Goal: Task Accomplishment & Management: Manage account settings

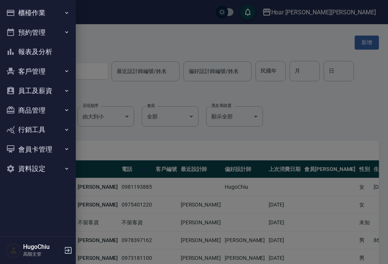
scroll to position [12, 0]
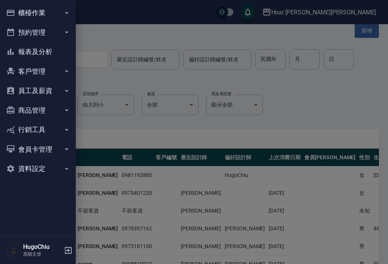
click at [55, 111] on button "商品管理" at bounding box center [38, 111] width 70 height 20
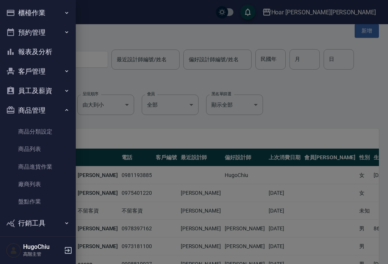
click at [55, 111] on button "商品管理" at bounding box center [38, 111] width 70 height 20
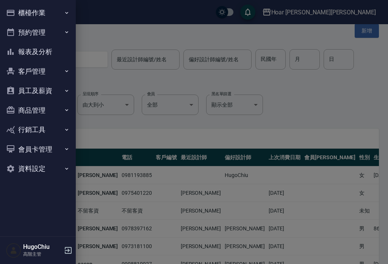
click at [58, 105] on button "商品管理" at bounding box center [38, 111] width 70 height 20
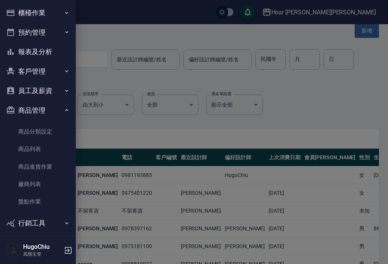
click at [61, 112] on button "商品管理" at bounding box center [38, 111] width 70 height 20
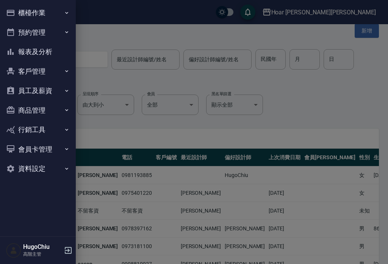
click at [60, 47] on button "報表及分析" at bounding box center [38, 52] width 70 height 20
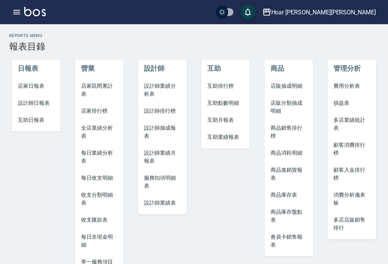
click at [292, 193] on span "商品庫存表" at bounding box center [288, 195] width 36 height 8
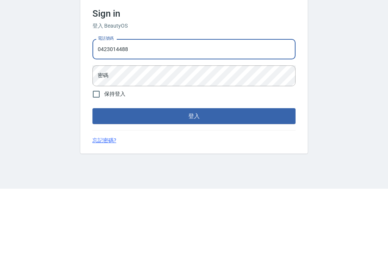
type input "0423014488"
click at [102, 141] on div "密碼 密碼" at bounding box center [193, 151] width 203 height 20
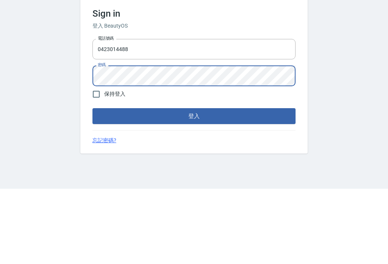
click at [361, 93] on div "Sign in 登入 BeautyOS 電話號碼 0423014488 電話號碼 密碼 密碼 保持登入 登入 忘記密碼?" at bounding box center [194, 144] width 388 height 240
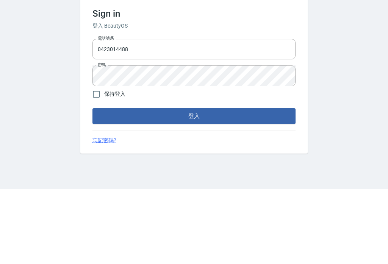
scroll to position [12, 0]
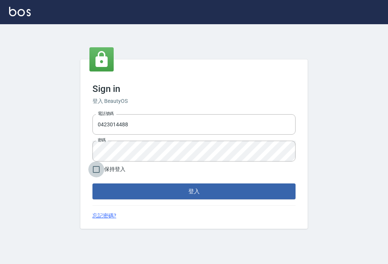
click at [94, 162] on input "保持登入" at bounding box center [96, 170] width 16 height 16
checkbox input "true"
click at [272, 185] on button "登入" at bounding box center [193, 192] width 203 height 16
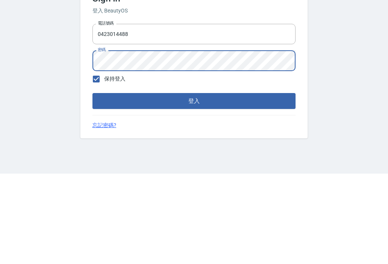
click at [100, 184] on button "登入" at bounding box center [193, 192] width 203 height 16
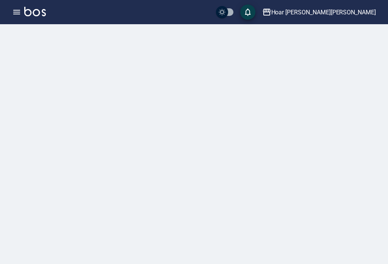
click at [16, 14] on icon "button" at bounding box center [16, 12] width 7 height 5
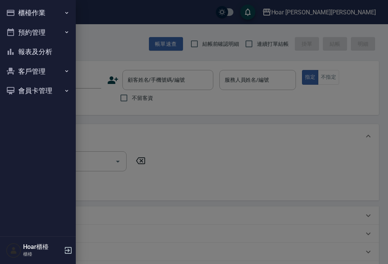
click at [26, 52] on button "報表及分析" at bounding box center [38, 52] width 70 height 20
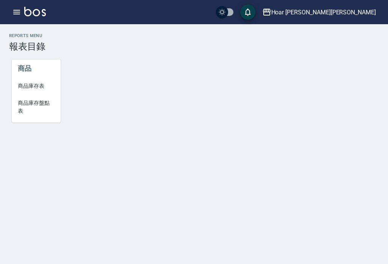
click at [29, 85] on span "商品庫存表" at bounding box center [36, 86] width 36 height 8
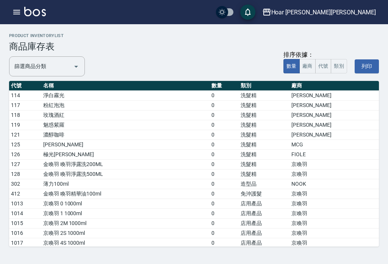
click at [26, 65] on div "篩選商品分類 篩選商品分類" at bounding box center [47, 66] width 76 height 20
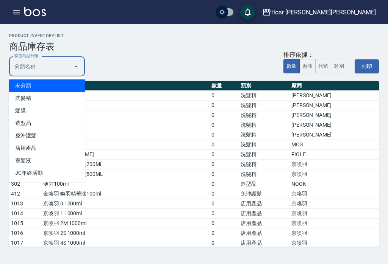
click at [19, 97] on li "洗髮精" at bounding box center [47, 98] width 76 height 12
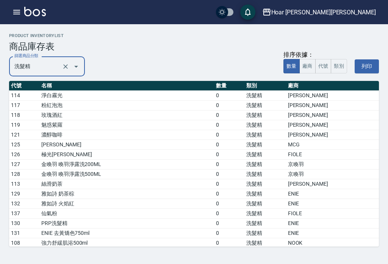
type input "洗髮精"
click at [310, 67] on button "廠商" at bounding box center [307, 66] width 16 height 15
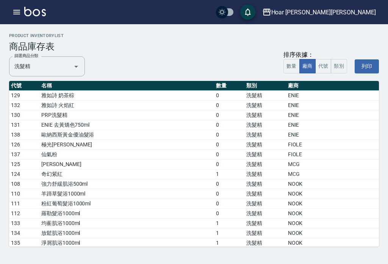
click at [326, 66] on button "代號" at bounding box center [323, 66] width 16 height 15
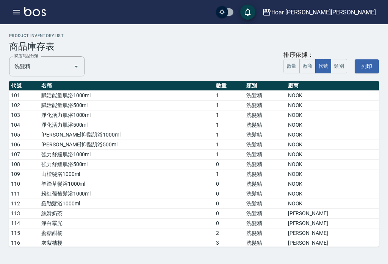
click at [14, 15] on icon "button" at bounding box center [16, 12] width 9 height 9
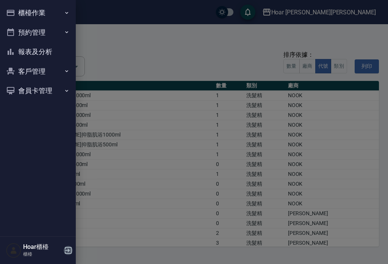
click at [67, 249] on icon "button" at bounding box center [68, 250] width 9 height 9
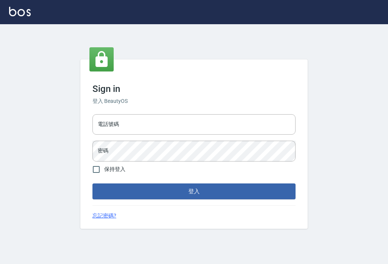
click at [110, 135] on input "電話號碼" at bounding box center [193, 124] width 203 height 20
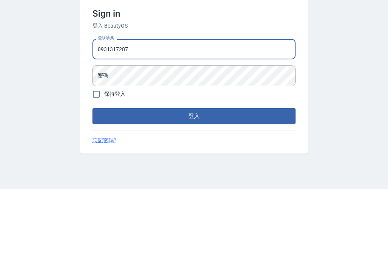
type input "0931317287"
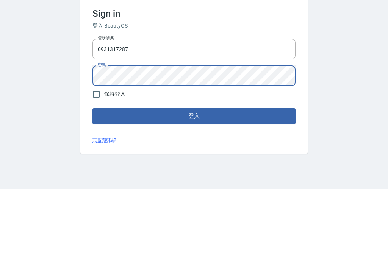
click at [340, 79] on div "Sign in 登入 BeautyOS 電話號碼 [PHONE_NUMBER] 電話號碼 密碼 密碼 保持登入 登入 忘記密碼?" at bounding box center [194, 144] width 388 height 240
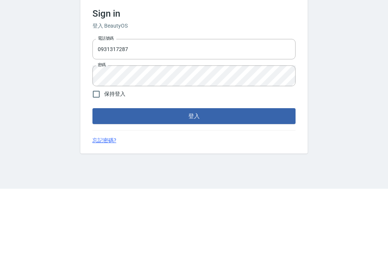
scroll to position [12, 0]
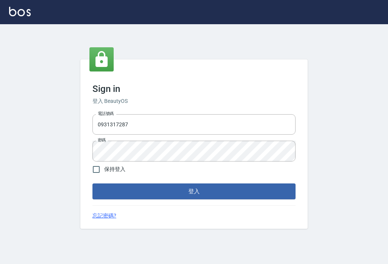
click at [272, 184] on button "登入" at bounding box center [193, 192] width 203 height 16
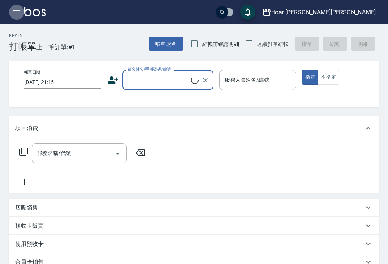
click at [17, 10] on icon "button" at bounding box center [16, 12] width 7 height 5
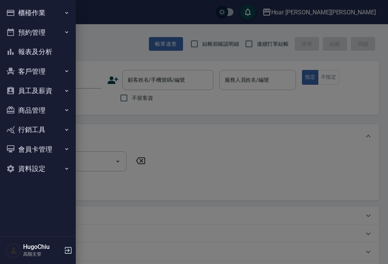
click at [42, 104] on button "商品管理" at bounding box center [38, 111] width 70 height 20
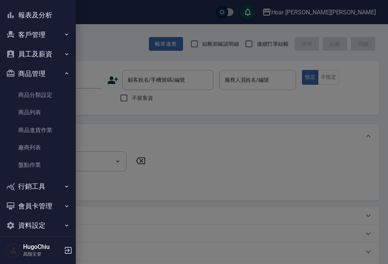
scroll to position [42, 0]
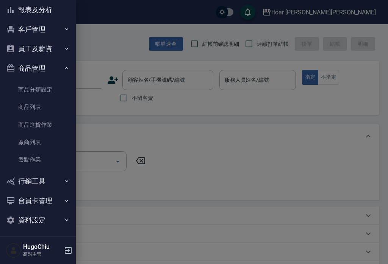
click at [39, 125] on link "商品進貨作業" at bounding box center [38, 124] width 70 height 17
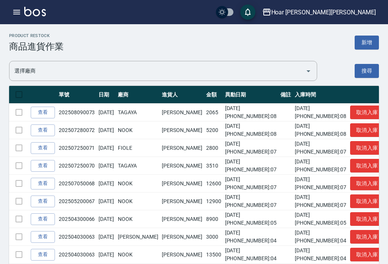
click at [373, 42] on button "新增" at bounding box center [366, 43] width 24 height 14
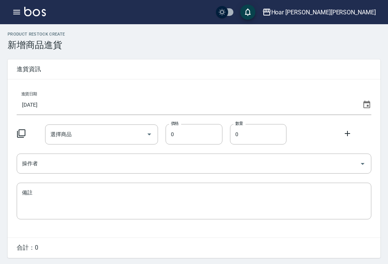
click at [25, 131] on icon at bounding box center [21, 133] width 8 height 8
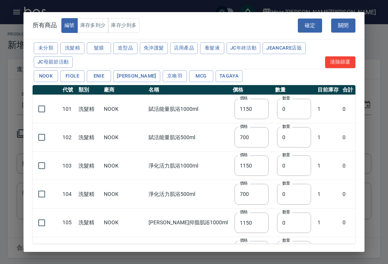
click at [73, 52] on button "洗髮精" at bounding box center [72, 48] width 24 height 12
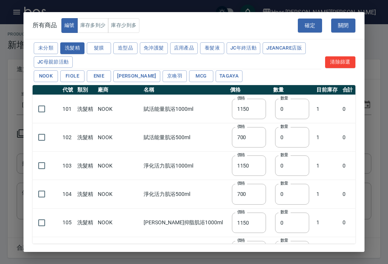
click at [52, 76] on button "NOOK" at bounding box center [46, 76] width 24 height 12
type input "1250"
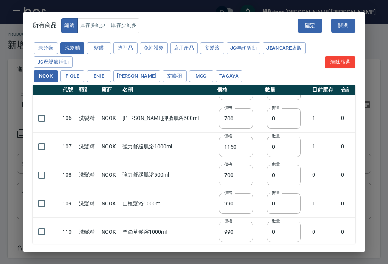
scroll to position [135, 0]
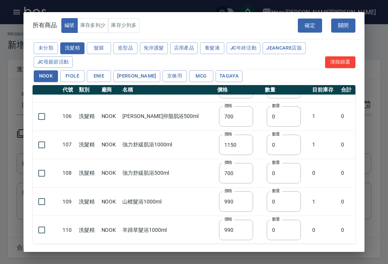
click at [41, 173] on input "checkbox" at bounding box center [42, 173] width 16 height 16
checkbox input "true"
click at [272, 175] on input "0" at bounding box center [284, 173] width 34 height 20
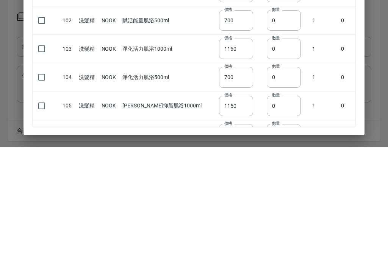
scroll to position [25, 0]
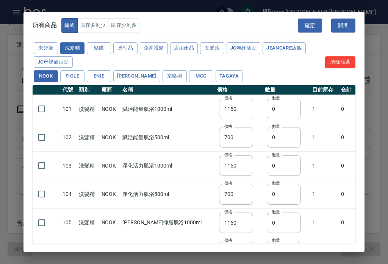
type input "01"
click at [44, 109] on input "checkbox" at bounding box center [42, 109] width 16 height 16
checkbox input "true"
click at [39, 133] on input "checkbox" at bounding box center [42, 137] width 16 height 16
checkbox input "true"
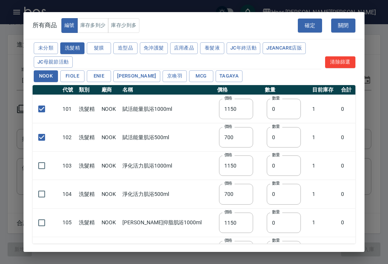
click at [44, 161] on input "checkbox" at bounding box center [42, 166] width 16 height 16
checkbox input "true"
click at [44, 191] on input "checkbox" at bounding box center [42, 194] width 16 height 16
checkbox input "true"
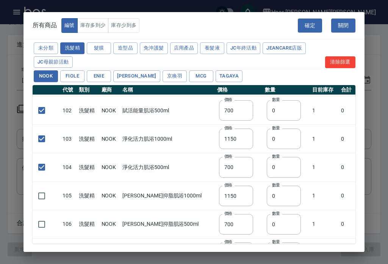
scroll to position [32, 0]
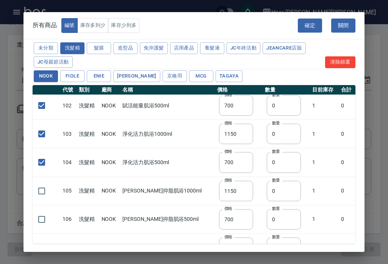
click at [42, 189] on input "checkbox" at bounding box center [42, 191] width 16 height 16
checkbox input "true"
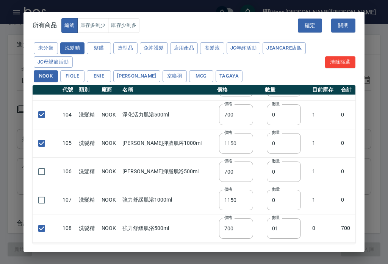
scroll to position [79, 0]
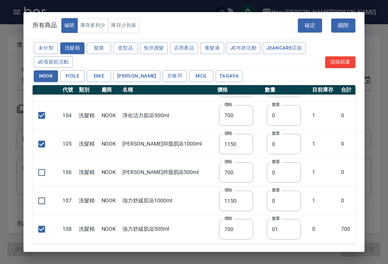
click at [43, 171] on input "checkbox" at bounding box center [42, 173] width 16 height 16
checkbox input "true"
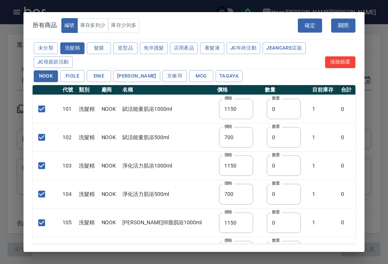
scroll to position [0, 0]
click at [279, 107] on input "0" at bounding box center [284, 109] width 34 height 20
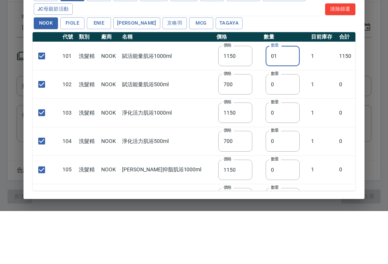
type input "01"
click at [275, 127] on input "0" at bounding box center [282, 137] width 34 height 20
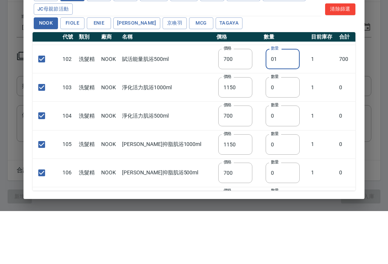
scroll to position [26, 0]
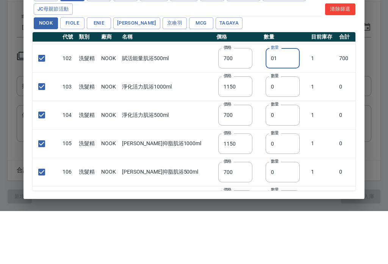
type input "01"
click at [274, 129] on input "0" at bounding box center [282, 139] width 34 height 20
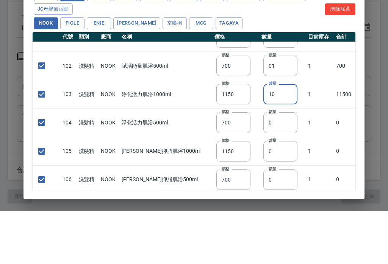
scroll to position [20, 0]
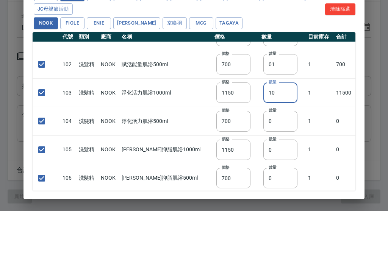
click at [279, 136] on input "10" at bounding box center [280, 146] width 34 height 20
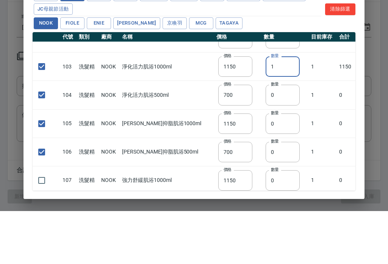
scroll to position [45, 0]
type input "1"
click at [276, 139] on input "0" at bounding box center [282, 149] width 34 height 20
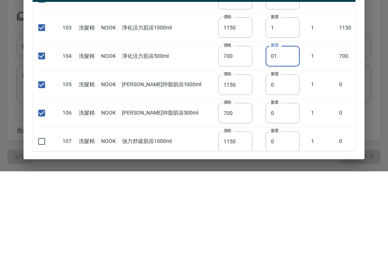
type input "01"
click at [279, 167] on input "0" at bounding box center [282, 177] width 34 height 20
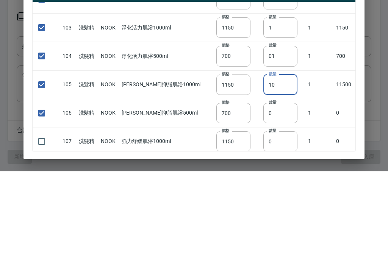
scroll to position [65, 0]
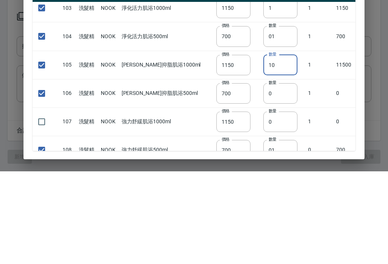
click at [282, 148] on input "10" at bounding box center [280, 158] width 34 height 20
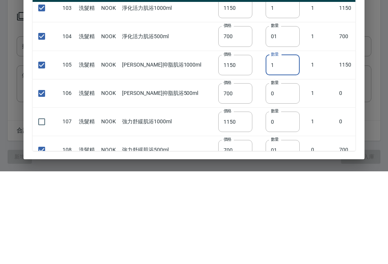
type input "1"
click at [278, 176] on input "0" at bounding box center [282, 186] width 34 height 20
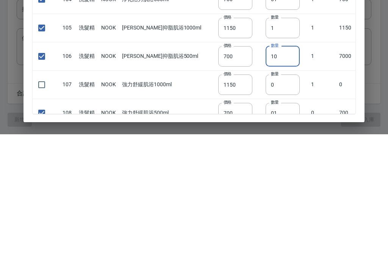
click at [281, 176] on input "10" at bounding box center [282, 186] width 34 height 20
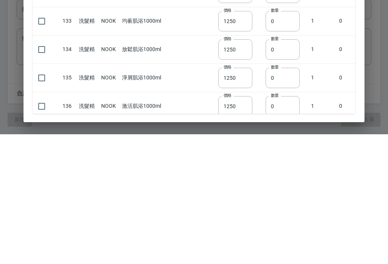
scroll to position [299, 0]
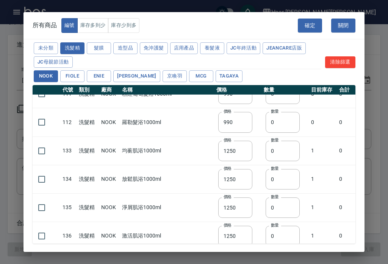
type input "1"
click at [215, 73] on button "TAGAYA" at bounding box center [228, 76] width 27 height 12
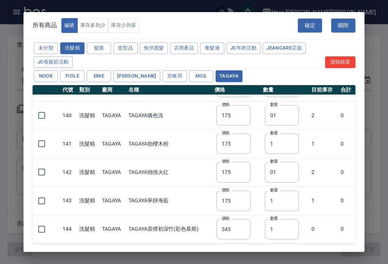
checkbox input "false"
type input "175"
type input "0"
checkbox input "false"
type input "175"
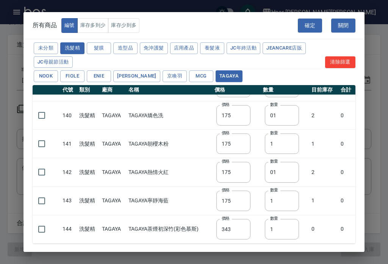
type input "0"
checkbox input "false"
type input "175"
type input "0"
checkbox input "false"
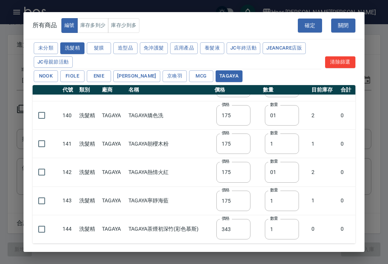
type input "175"
type input "0"
checkbox input "false"
type input "175"
type input "0"
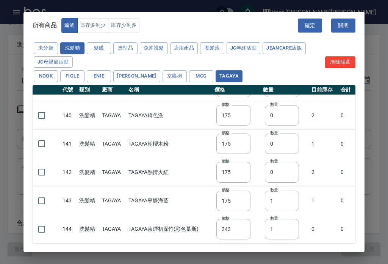
checkbox input "false"
type input "343"
type input "0"
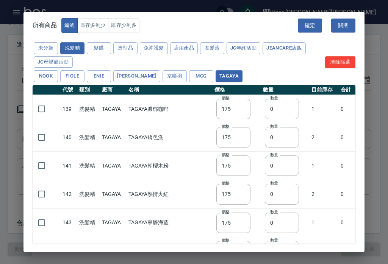
scroll to position [0, 0]
click at [282, 115] on input "0" at bounding box center [282, 109] width 34 height 20
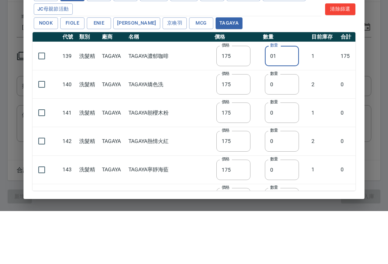
type input "01"
click at [44, 101] on input "checkbox" at bounding box center [42, 109] width 16 height 16
checkbox input "true"
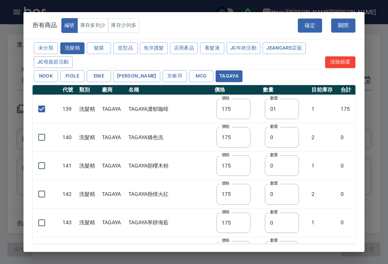
click at [290, 165] on input "0" at bounding box center [282, 166] width 34 height 20
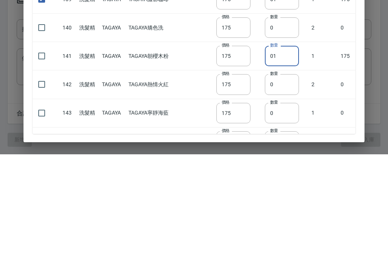
type input "01"
click at [44, 158] on input "checkbox" at bounding box center [42, 166] width 16 height 16
checkbox input "true"
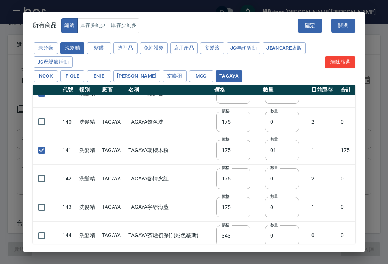
scroll to position [15, 0]
click at [132, 78] on button "[PERSON_NAME]" at bounding box center [136, 76] width 47 height 12
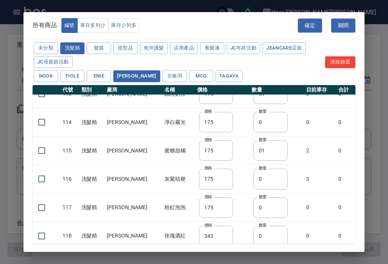
checkbox input "false"
type input "300"
type input "0"
type input "300"
checkbox input "false"
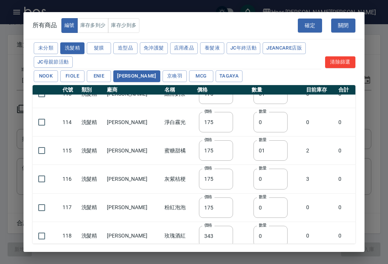
type input "300"
type input "0"
type input "300"
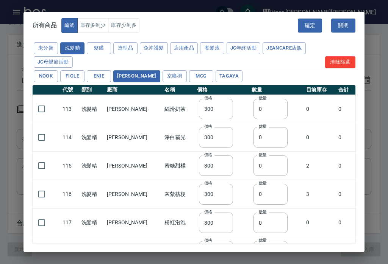
scroll to position [0, 0]
click at [100, 47] on button "髮膜" at bounding box center [99, 48] width 24 height 12
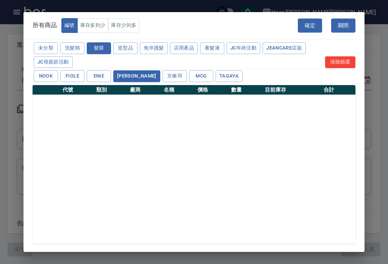
click at [45, 75] on button "NOOK" at bounding box center [46, 76] width 24 height 12
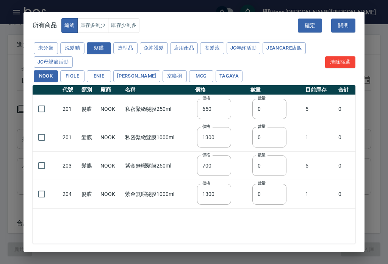
click at [129, 49] on button "造型品" at bounding box center [125, 48] width 24 height 12
type input "500"
type input "420"
type input "480"
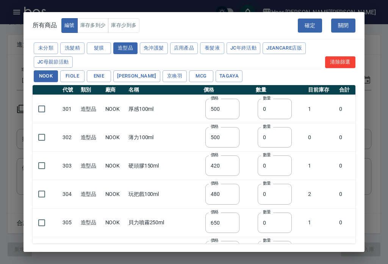
click at [43, 133] on input "checkbox" at bounding box center [42, 137] width 16 height 16
checkbox input "true"
click at [278, 131] on input "0" at bounding box center [274, 137] width 34 height 20
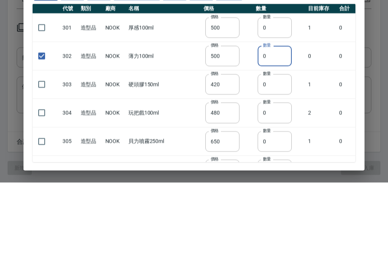
click at [274, 127] on input "0" at bounding box center [274, 137] width 34 height 20
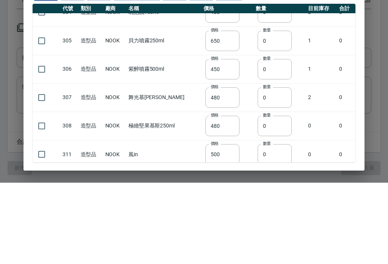
scroll to position [100, 0]
type input "01"
click at [41, 143] on input "checkbox" at bounding box center [42, 151] width 16 height 16
checkbox input "true"
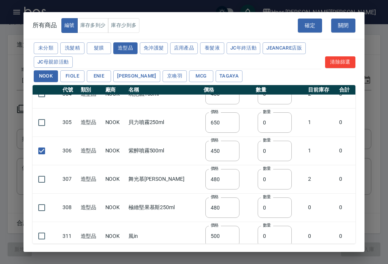
click at [275, 149] on input "0" at bounding box center [274, 151] width 34 height 20
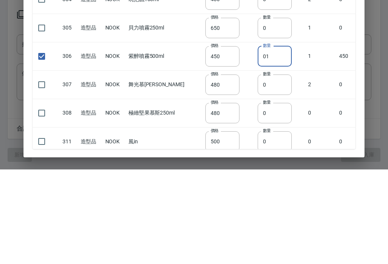
type input "1"
click at [43, 143] on input "checkbox" at bounding box center [42, 151] width 16 height 16
checkbox input "false"
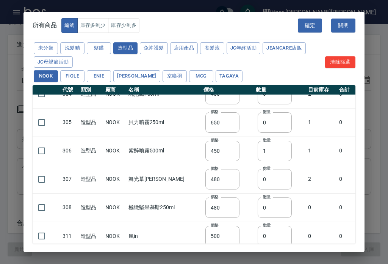
click at [276, 181] on input "0" at bounding box center [274, 179] width 34 height 20
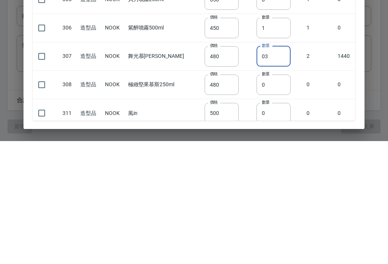
type input "03"
click at [42, 171] on input "checkbox" at bounding box center [42, 179] width 16 height 16
checkbox input "true"
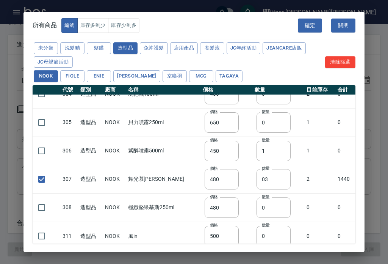
click at [45, 240] on input "checkbox" at bounding box center [42, 236] width 16 height 16
checkbox input "true"
click at [278, 235] on input "0" at bounding box center [273, 236] width 34 height 20
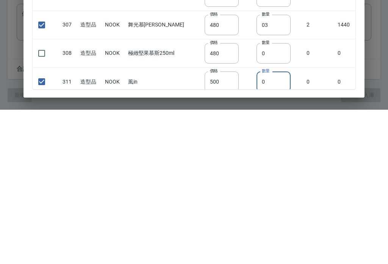
type input "01"
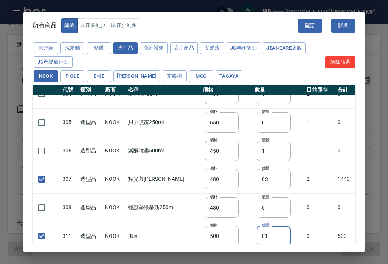
click at [159, 47] on button "免沖護髮" at bounding box center [154, 48] width 28 height 12
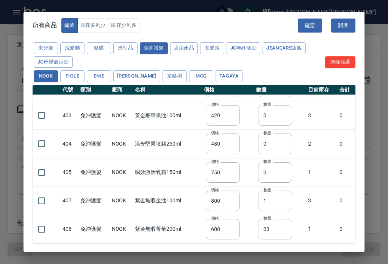
type input "800"
checkbox input "false"
type input "600"
type input "0"
type input "800"
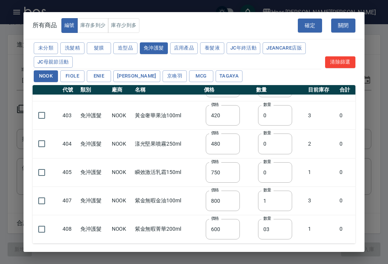
type input "750"
type input "800"
type input "0"
checkbox input "false"
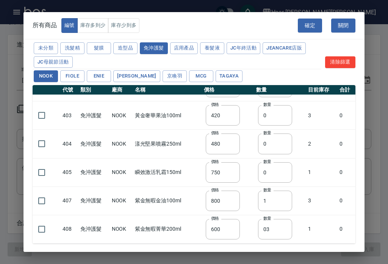
type input "600"
type input "0"
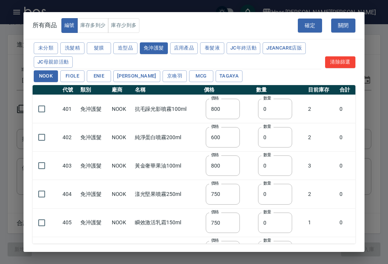
scroll to position [0, 0]
click at [215, 76] on button "TAGAYA" at bounding box center [228, 76] width 27 height 12
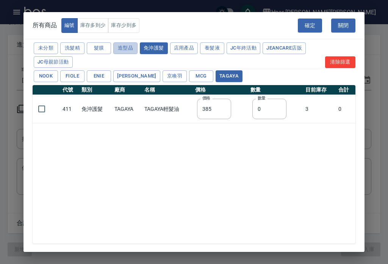
click at [130, 49] on button "造型品" at bounding box center [125, 48] width 24 height 12
type input "238"
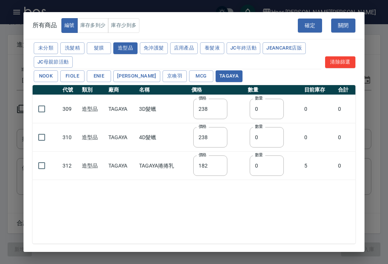
click at [207, 52] on button "養髮液" at bounding box center [212, 48] width 24 height 12
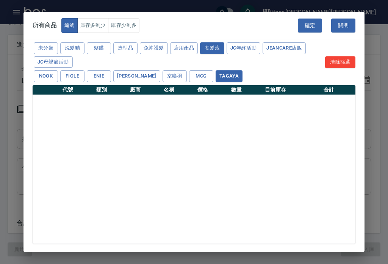
click at [50, 72] on button "NOOK" at bounding box center [46, 76] width 24 height 12
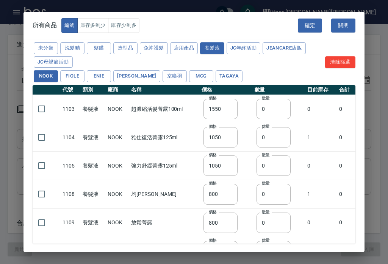
click at [39, 110] on input "checkbox" at bounding box center [42, 109] width 16 height 16
checkbox input "true"
click at [282, 108] on input "0" at bounding box center [273, 109] width 34 height 20
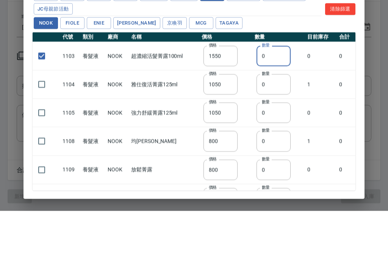
type input "01"
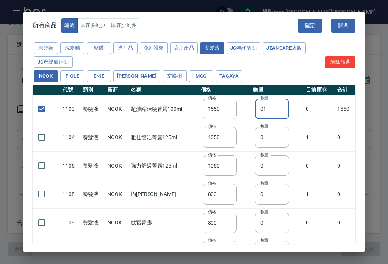
click at [313, 21] on button "確定" at bounding box center [310, 26] width 24 height 14
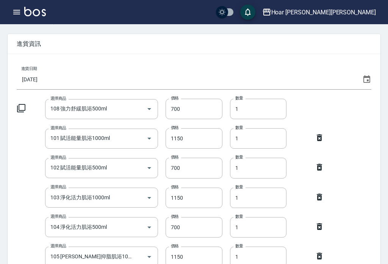
type input "108 強力舒緩肌浴500ml"
type input "700"
type input "1"
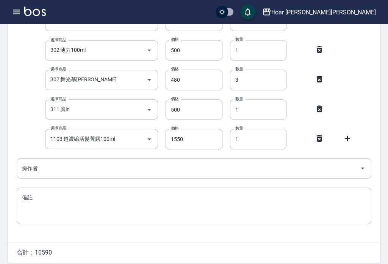
scroll to position [353, 0]
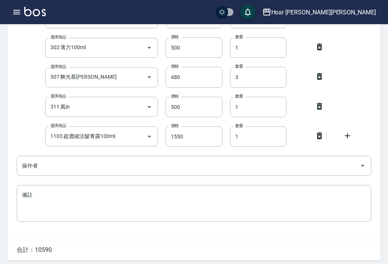
click at [332, 166] on input "操作者" at bounding box center [188, 165] width 336 height 13
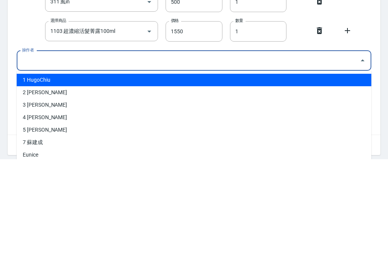
click at [52, 179] on li "1 HugoChiu" at bounding box center [194, 185] width 354 height 12
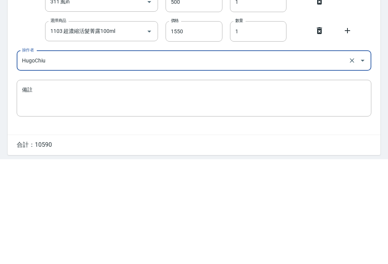
type input "HugoChiu"
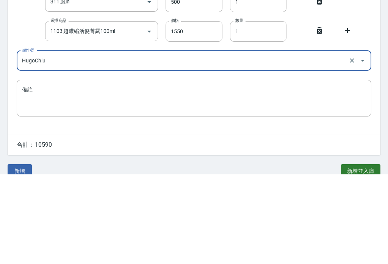
scroll to position [380, 0]
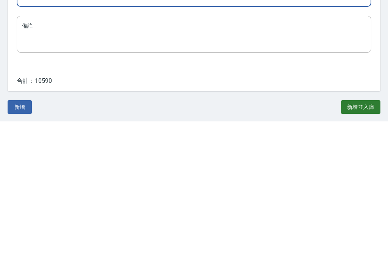
click at [23, 243] on button "新增" at bounding box center [20, 250] width 24 height 14
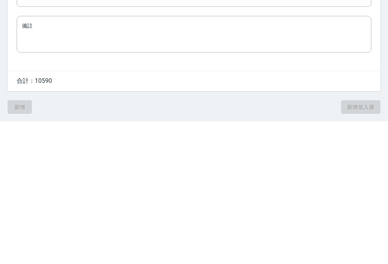
scroll to position [369, 0]
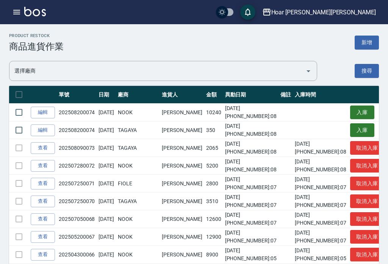
click at [49, 129] on link "編輯" at bounding box center [43, 131] width 24 height 12
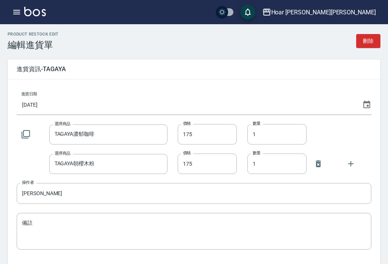
click at [19, 11] on icon "button" at bounding box center [16, 12] width 9 height 9
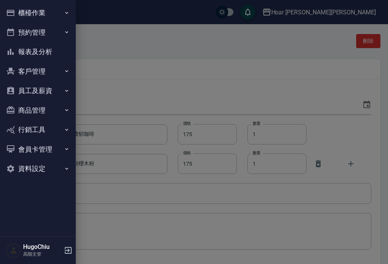
click at [53, 113] on button "商品管理" at bounding box center [38, 111] width 70 height 20
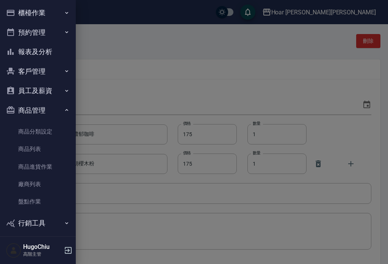
click at [33, 147] on link "商品列表" at bounding box center [38, 148] width 70 height 17
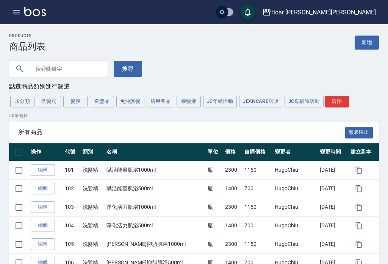
click at [159, 98] on button "店用產品" at bounding box center [161, 102] width 28 height 12
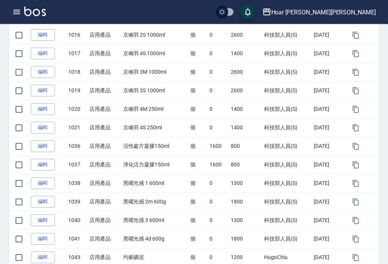
scroll to position [191, 0]
click at [44, 149] on link "編輯" at bounding box center [43, 146] width 24 height 12
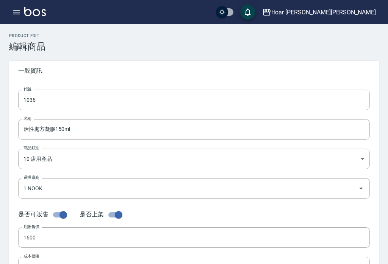
type input "1036"
type input "活性處方凝膠150ml"
type input "fba180c7-914c-40b2-adc8-5688833f605a"
type input "1 NOOK"
type input "1600"
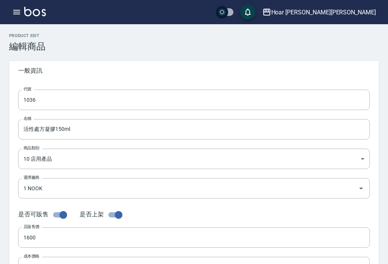
type input "800"
type input "個"
type input "UNSET"
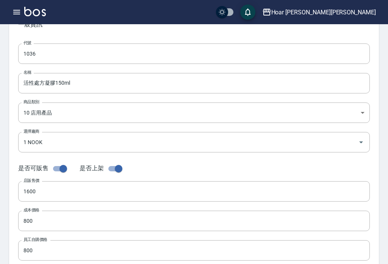
scroll to position [63, 0]
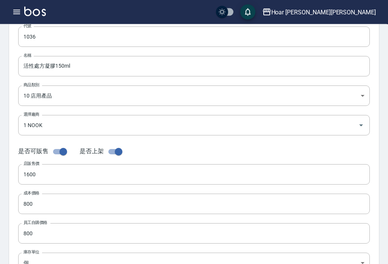
click at [56, 173] on input "1600" at bounding box center [193, 175] width 351 height 20
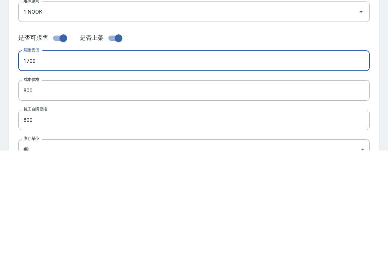
type input "1700"
click at [44, 194] on input "800" at bounding box center [193, 204] width 351 height 20
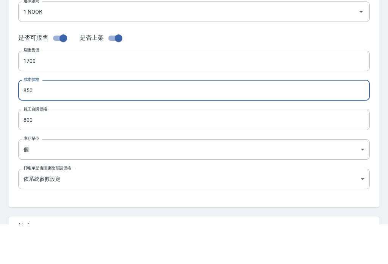
scroll to position [147, 0]
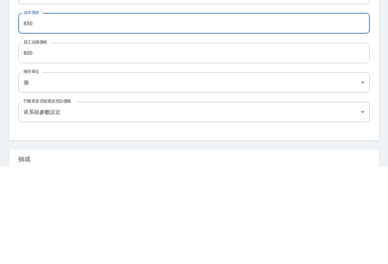
type input "850"
click at [349, 140] on input "800" at bounding box center [193, 150] width 351 height 20
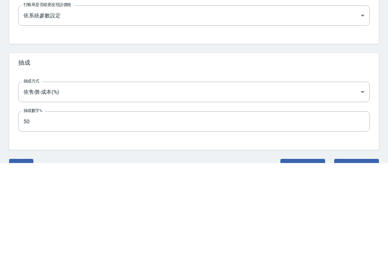
scroll to position [258, 0]
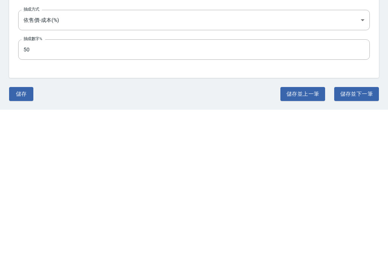
type input "850"
click at [20, 242] on button "儲存" at bounding box center [21, 249] width 24 height 14
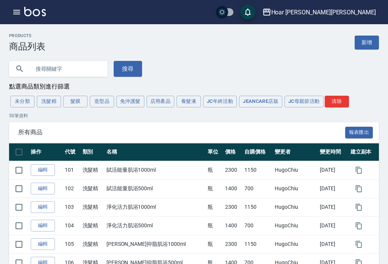
click at [195, 104] on button "養髮液" at bounding box center [188, 102] width 24 height 12
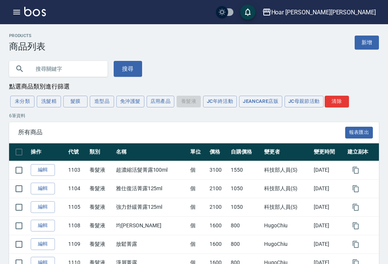
click at [43, 174] on link "編輯" at bounding box center [43, 170] width 24 height 12
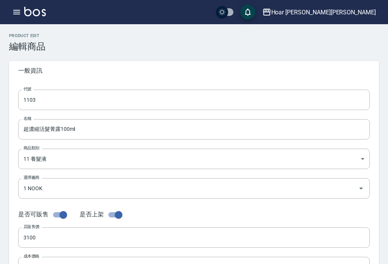
type input "1103"
type input "超濃縮活髮菁露100ml"
type input "29fd1fbe-66de-42c8-a942-4b0db15d9e3b"
type input "1 NOOK"
type input "3100"
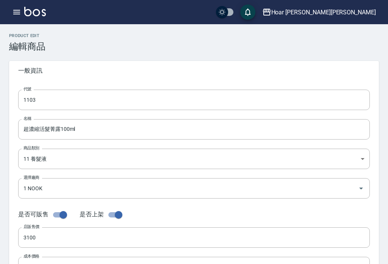
type input "1550"
type input "個"
type input "UNSET"
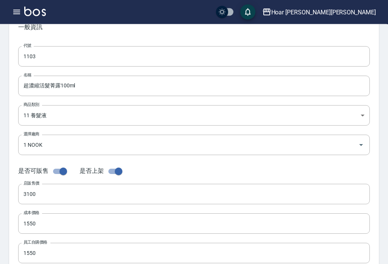
scroll to position [44, 0]
click at [55, 195] on input "3100" at bounding box center [193, 194] width 351 height 20
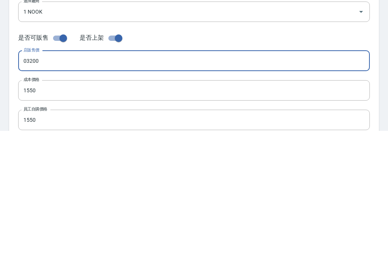
type input "03200"
click at [52, 214] on input "1550" at bounding box center [193, 224] width 351 height 20
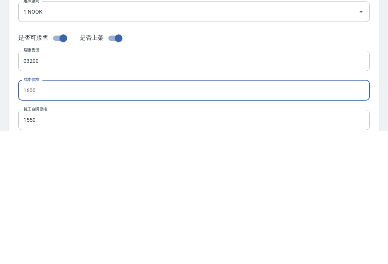
type input "1600"
click at [55, 243] on input "1550" at bounding box center [193, 253] width 351 height 20
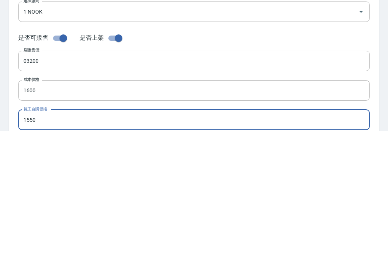
scroll to position [81, 0]
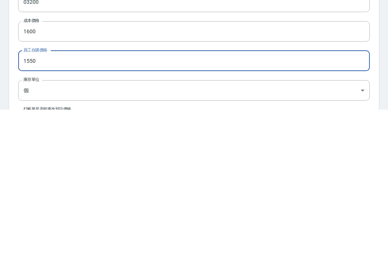
click at [321, 205] on input "1550" at bounding box center [193, 215] width 351 height 20
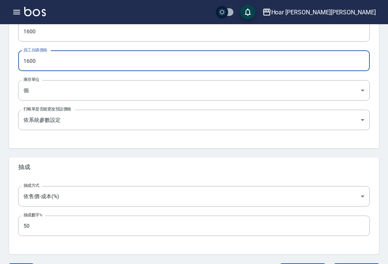
scroll to position [258, 0]
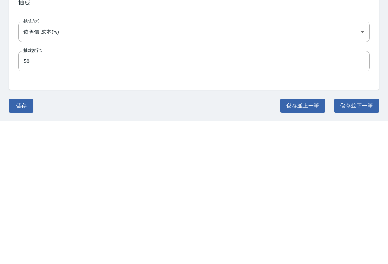
type input "1600"
click at [22, 242] on button "儲存" at bounding box center [21, 249] width 24 height 14
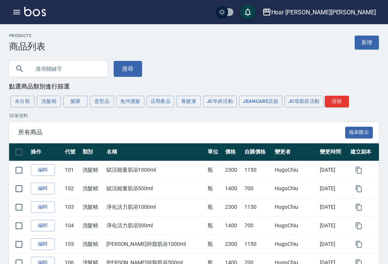
click at [48, 103] on button "洗髮精" at bounding box center [49, 102] width 24 height 12
click at [44, 175] on link "編輯" at bounding box center [43, 170] width 24 height 12
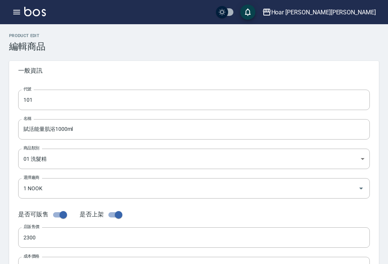
type input "101"
type input "賦活能量肌浴1000ml"
type input "08f22e68-ec46-4fa7-a892-94cdb10a0e15"
type input "1 NOOK"
type input "2300"
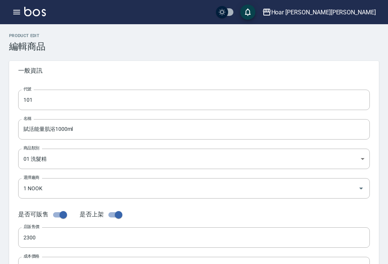
type input "1150"
type input "瓶"
type input "FALSE"
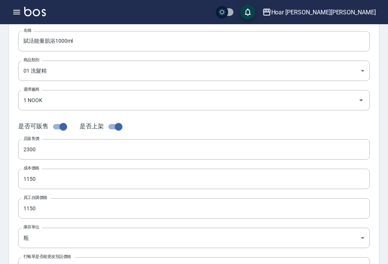
scroll to position [89, 0]
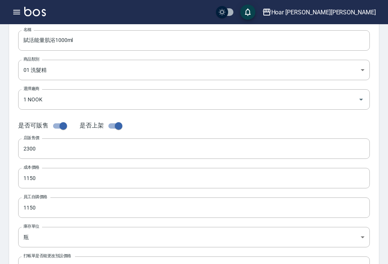
click at [53, 147] on input "2300" at bounding box center [193, 149] width 351 height 20
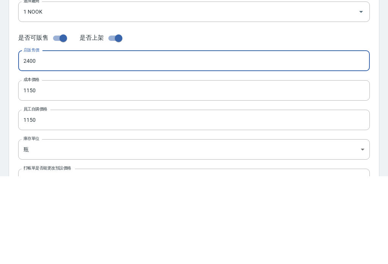
type input "2400"
click at [52, 168] on input "1150" at bounding box center [193, 178] width 351 height 20
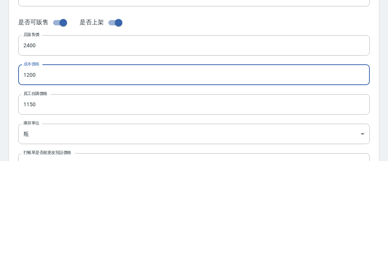
type input "1200"
click at [48, 198] on input "1150" at bounding box center [193, 208] width 351 height 20
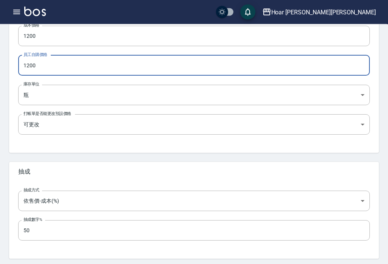
scroll to position [246, 0]
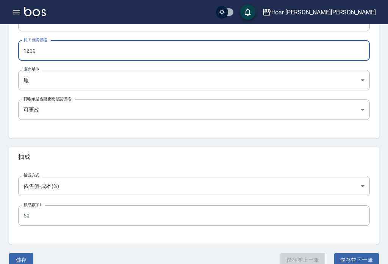
type input "1200"
click at [20, 262] on button "儲存" at bounding box center [21, 260] width 24 height 14
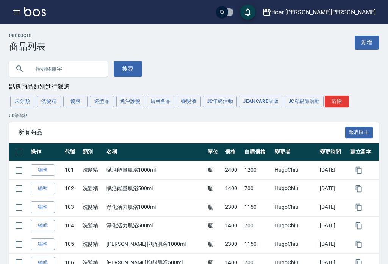
click at [192, 104] on button "養髮液" at bounding box center [188, 102] width 24 height 12
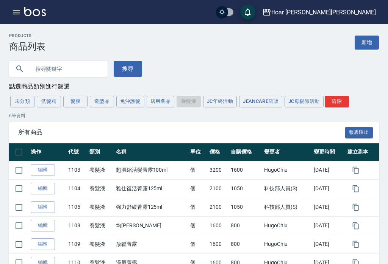
click at [43, 193] on link "編輯" at bounding box center [43, 189] width 24 height 12
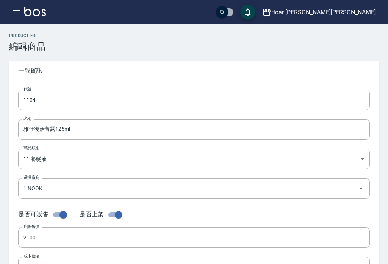
type input "1104"
type input "雅仕復活菁露125ml"
type input "29fd1fbe-66de-42c8-a942-4b0db15d9e3b"
type input "1 NOOK"
type input "2100"
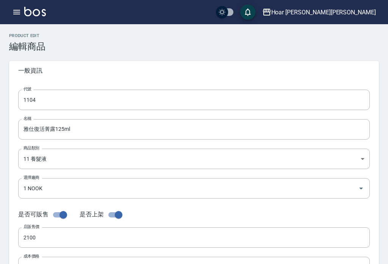
type input "1050"
type input "個"
type input "UNSET"
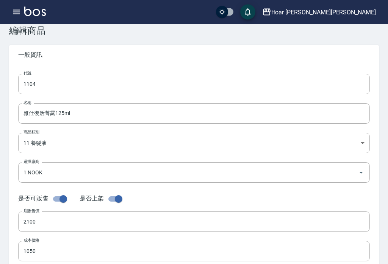
click at [49, 225] on input "2100" at bounding box center [193, 222] width 351 height 20
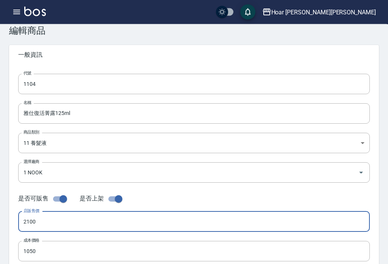
scroll to position [22, 0]
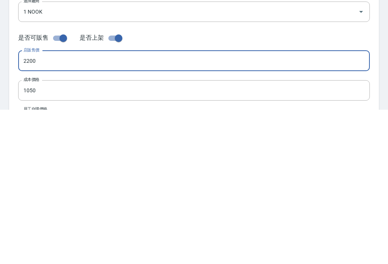
type input "2200"
click at [305, 235] on input "1050" at bounding box center [193, 245] width 351 height 20
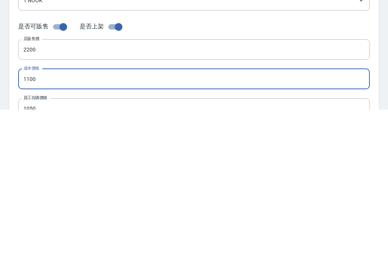
type input "1100"
click at [340, 253] on input "1050" at bounding box center [193, 263] width 351 height 20
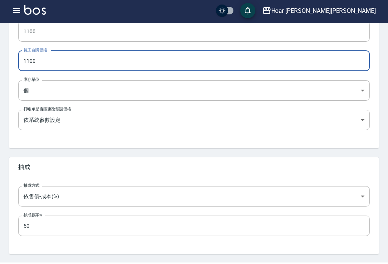
scroll to position [258, 0]
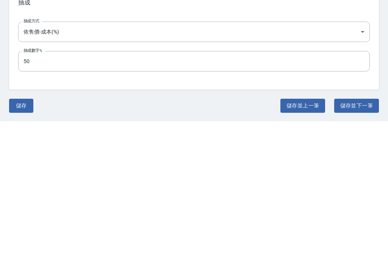
type input "1100"
click at [17, 242] on button "儲存" at bounding box center [21, 249] width 24 height 14
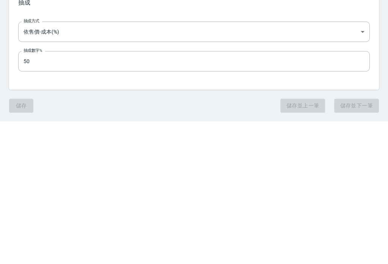
scroll to position [246, 0]
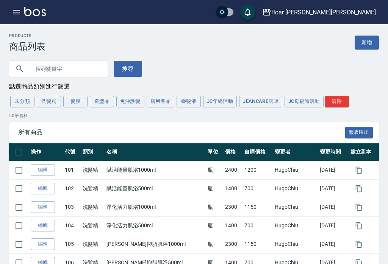
click at [168, 102] on button "店用產品" at bounding box center [161, 102] width 28 height 12
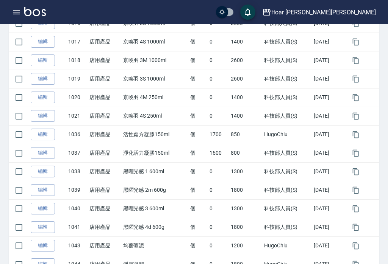
scroll to position [203, 0]
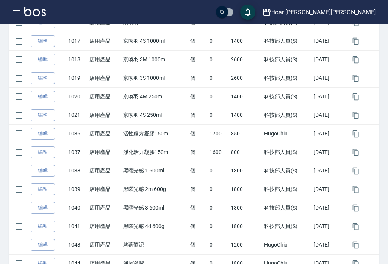
click at [37, 154] on link "編輯" at bounding box center [43, 153] width 24 height 12
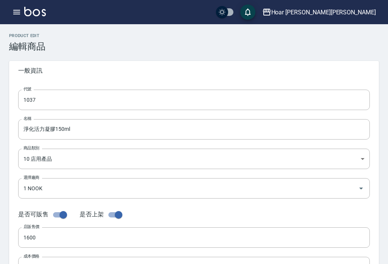
type input "1037"
type input "淨化活力凝膠150ml"
type input "fba180c7-914c-40b2-adc8-5688833f605a"
type input "1 NOOK"
type input "1600"
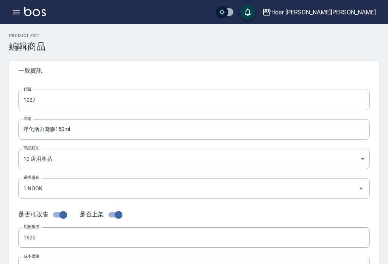
type input "800"
type input "個"
type input "UNSET"
click at [64, 239] on input "1600" at bounding box center [193, 238] width 351 height 20
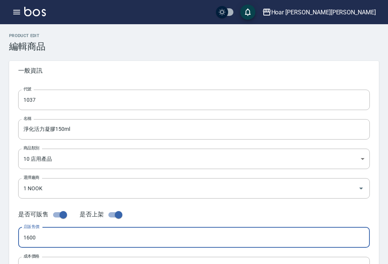
scroll to position [22, 0]
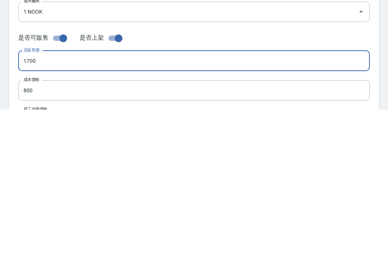
type input "1700"
click at [304, 77] on form "代號 1037 代號 名稱 淨化活力凝膠150ml 名稱 商品類別 10 店用產品 fba180c7-914c-40b2-adc8-5688833f605…" at bounding box center [193, 209] width 351 height 285
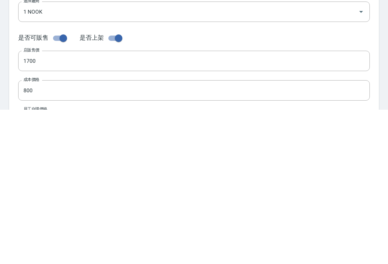
scroll to position [177, 0]
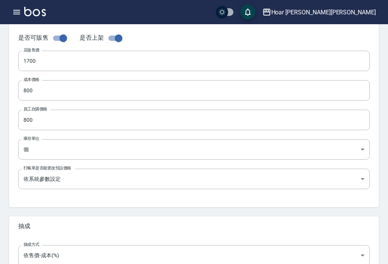
click at [322, 93] on input "800" at bounding box center [193, 90] width 351 height 20
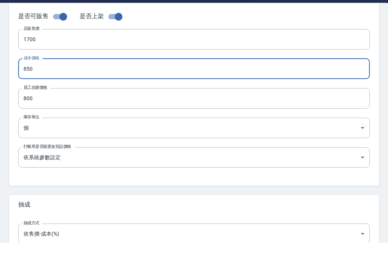
type input "850"
click at [340, 110] on input "800" at bounding box center [193, 120] width 351 height 20
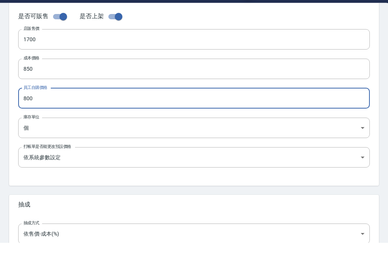
click at [321, 110] on input "800" at bounding box center [193, 120] width 351 height 20
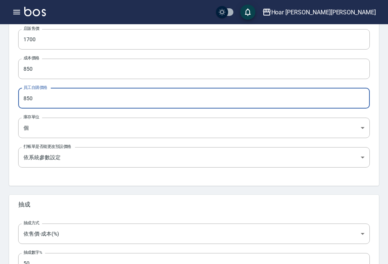
scroll to position [246, 0]
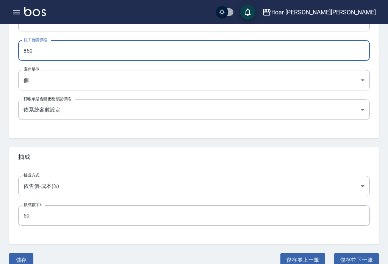
type input "850"
click at [20, 263] on button "儲存" at bounding box center [21, 260] width 24 height 14
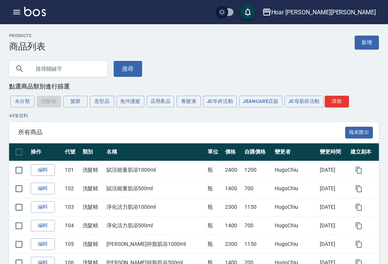
click at [48, 208] on link "編輯" at bounding box center [43, 207] width 24 height 12
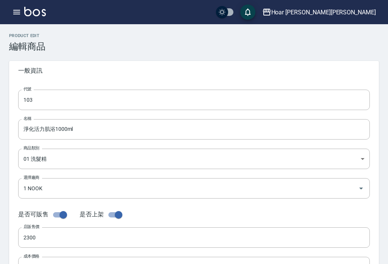
type input "103"
type input "淨化活力肌浴1000ml"
type input "08f22e68-ec46-4fa7-a892-94cdb10a0e15"
type input "1 NOOK"
type input "2300"
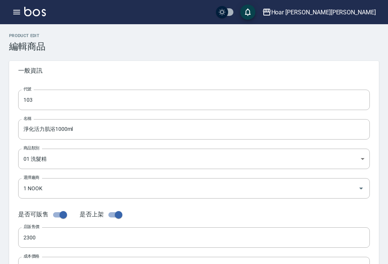
type input "1150"
type input "瓶"
type input "FALSE"
click at [39, 208] on div "是否可販售" at bounding box center [44, 215] width 52 height 14
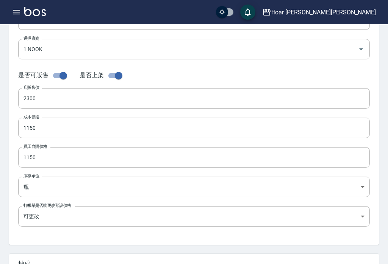
scroll to position [153, 0]
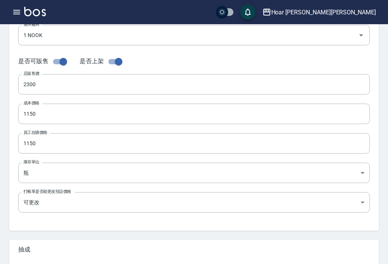
click at [43, 117] on input "1150" at bounding box center [193, 114] width 351 height 20
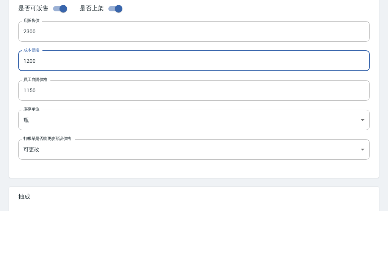
type input "1200"
click at [39, 133] on input "1150" at bounding box center [193, 143] width 351 height 20
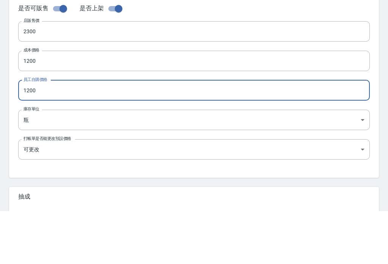
type input "1200"
click at [290, 74] on input "2300" at bounding box center [193, 84] width 351 height 20
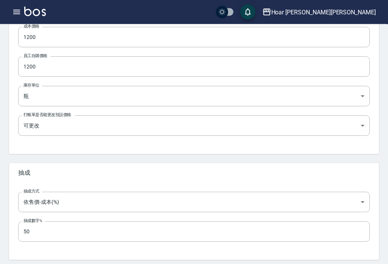
scroll to position [246, 0]
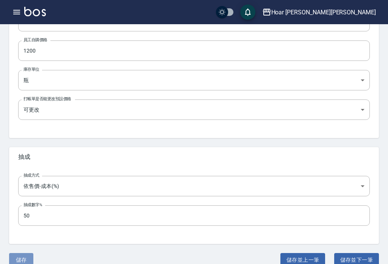
type input "2400"
click at [20, 261] on button "儲存" at bounding box center [21, 260] width 24 height 14
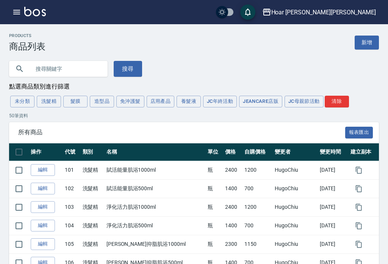
click at [49, 100] on button "洗髮精" at bounding box center [49, 102] width 24 height 12
click at [47, 246] on link "編輯" at bounding box center [43, 245] width 24 height 12
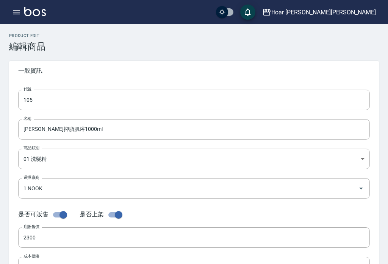
type input "105"
type input "[PERSON_NAME]抑脂肌浴1000ml"
type input "08f22e68-ec46-4fa7-a892-94cdb10a0e15"
type input "1 NOOK"
type input "2300"
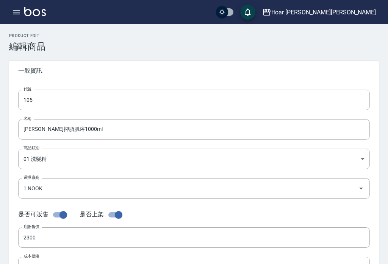
type input "1150"
type input "瓶"
type input "FALSE"
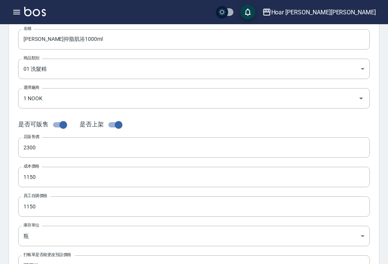
click at [48, 145] on input "2300" at bounding box center [193, 147] width 351 height 20
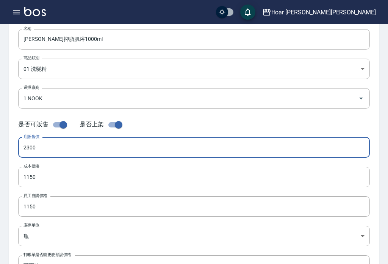
scroll to position [90, 0]
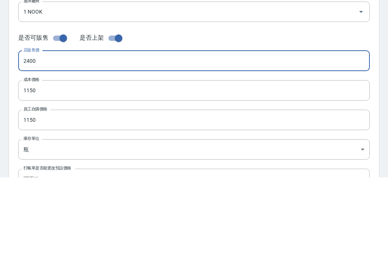
type input "2400"
click at [323, 167] on input "1150" at bounding box center [193, 177] width 351 height 20
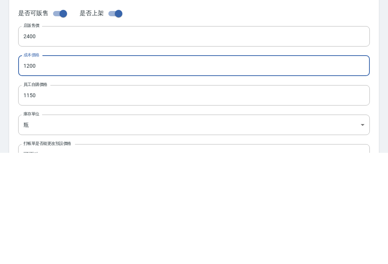
type input "1200"
click at [326, 197] on input "1150" at bounding box center [193, 207] width 351 height 20
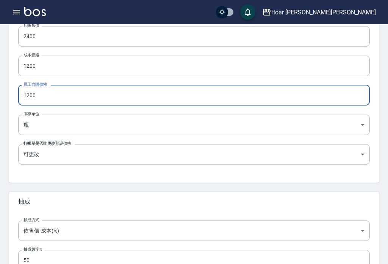
scroll to position [246, 0]
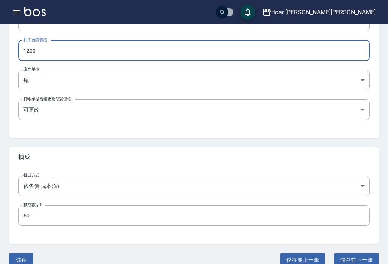
type input "1200"
click at [20, 260] on button "儲存" at bounding box center [21, 260] width 24 height 14
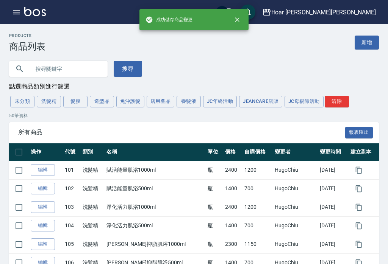
click at [190, 101] on button "養髮液" at bounding box center [188, 102] width 24 height 12
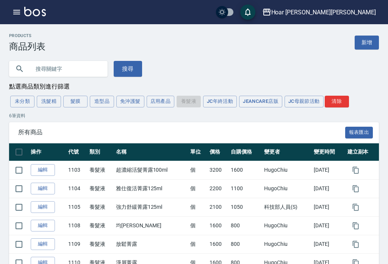
click at [41, 210] on link "編輯" at bounding box center [43, 207] width 24 height 12
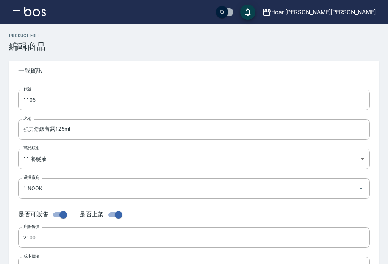
type input "1105"
type input "強力舒緩菁露125ml"
type input "29fd1fbe-66de-42c8-a942-4b0db15d9e3b"
type input "1 NOOK"
type input "2100"
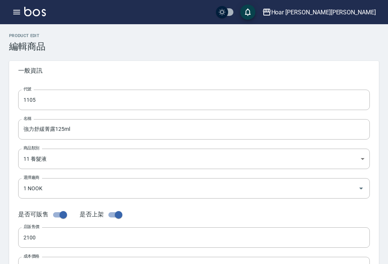
type input "1050"
type input "個"
type input "UNSET"
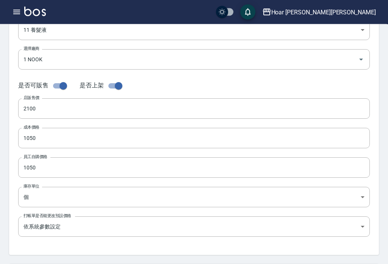
click at [245, 109] on input "2100" at bounding box center [193, 109] width 351 height 20
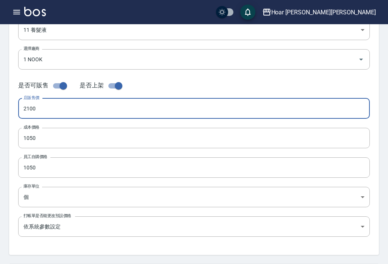
scroll to position [129, 0]
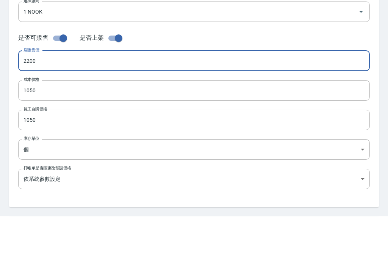
type input "2200"
click at [309, 128] on input "1050" at bounding box center [193, 138] width 351 height 20
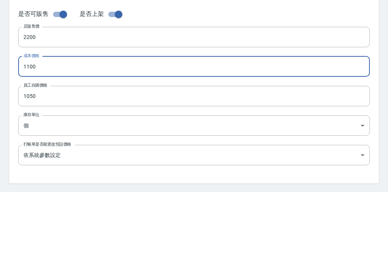
type input "1100"
click at [355, 158] on input "1050" at bounding box center [193, 168] width 351 height 20
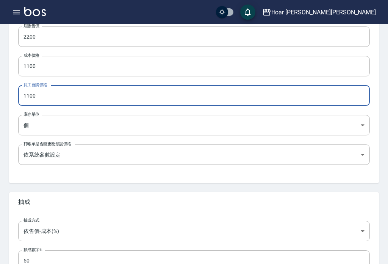
scroll to position [246, 0]
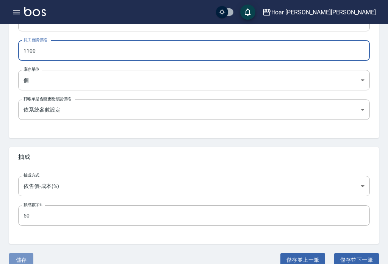
type input "1100"
click at [19, 261] on button "儲存" at bounding box center [21, 260] width 24 height 14
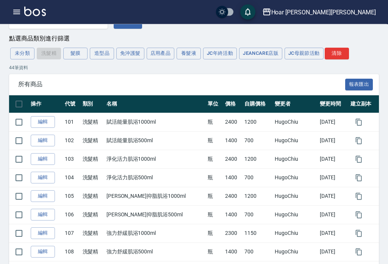
scroll to position [48, 0]
click at [39, 235] on link "編輯" at bounding box center [43, 234] width 24 height 12
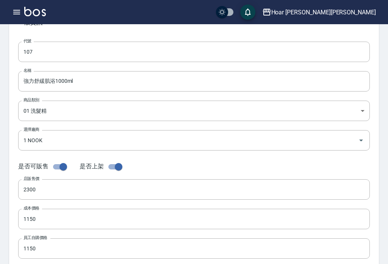
type input "107"
type input "強力舒緩肌浴1000ml"
type input "08f22e68-ec46-4fa7-a892-94cdb10a0e15"
type input "1 NOOK"
type input "2300"
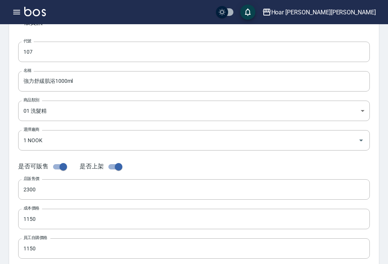
type input "1150"
type input "瓶"
type input "FALSE"
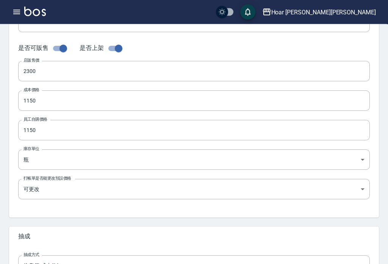
scroll to position [164, 0]
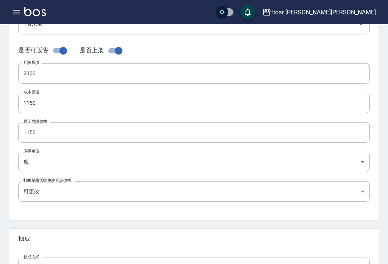
click at [44, 74] on input "2300" at bounding box center [193, 73] width 351 height 20
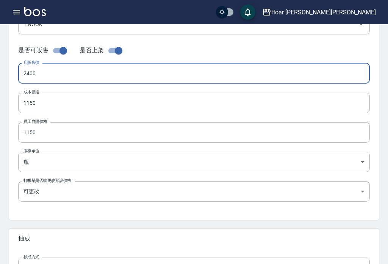
type input "2400"
click at [334, 109] on input "1150" at bounding box center [193, 103] width 351 height 20
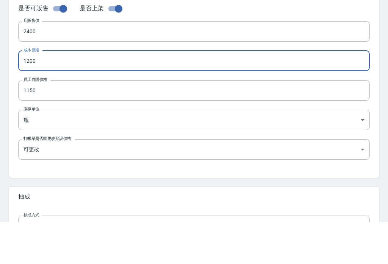
type input "1200"
click at [336, 122] on input "1150" at bounding box center [193, 132] width 351 height 20
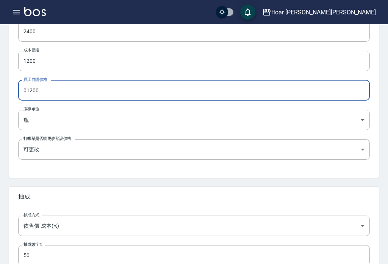
scroll to position [246, 0]
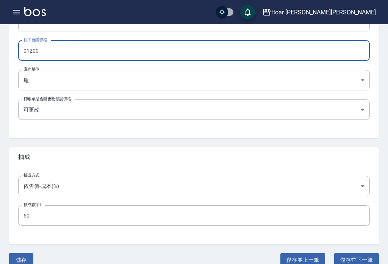
type input "01200"
click at [17, 262] on button "儲存" at bounding box center [21, 260] width 24 height 14
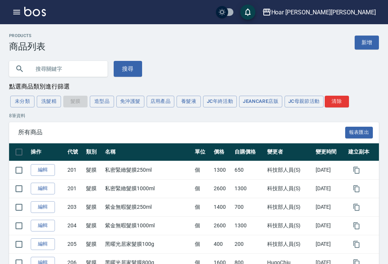
click at [45, 169] on link "編輯" at bounding box center [43, 170] width 24 height 12
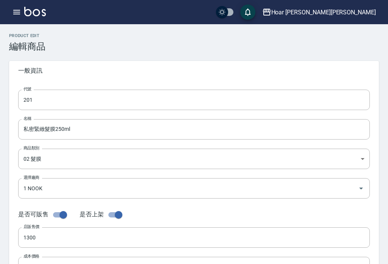
type input "201"
type input "私密緊緻髮膜250ml"
type input "42caeabb-be96-40cd-bc02-af664c1c9ea6"
type input "1 NOOK"
type input "1300"
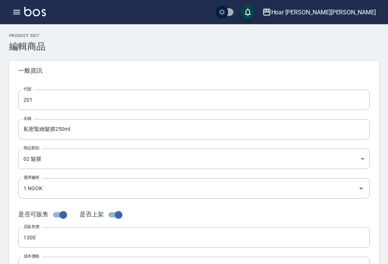
type input "650"
type input "個"
type input "UNSET"
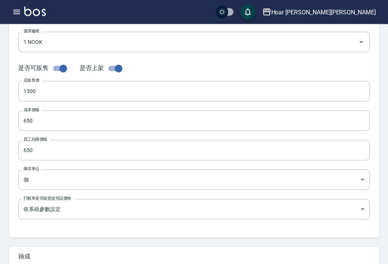
scroll to position [150, 0]
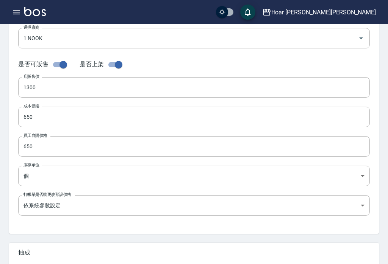
click at [50, 80] on input "1300" at bounding box center [193, 87] width 351 height 20
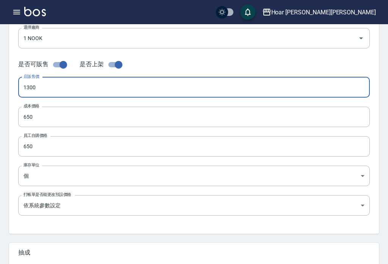
click at [61, 87] on input "1300" at bounding box center [193, 87] width 351 height 20
click at [53, 112] on input "650" at bounding box center [193, 117] width 351 height 20
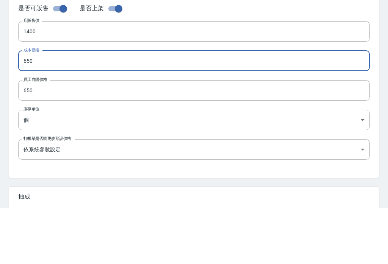
click at [56, 107] on input "650" at bounding box center [193, 117] width 351 height 20
click at [48, 136] on input "650" at bounding box center [193, 146] width 351 height 20
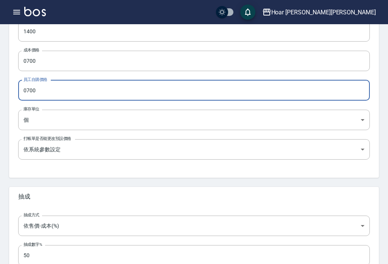
scroll to position [246, 0]
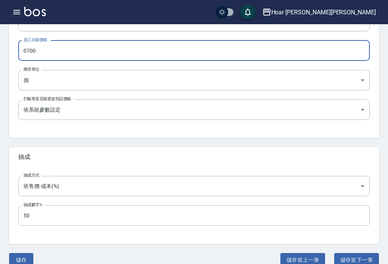
click at [19, 262] on button "儲存" at bounding box center [21, 260] width 24 height 14
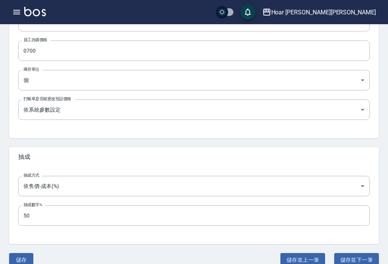
click at [21, 263] on button "儲存" at bounding box center [21, 260] width 24 height 14
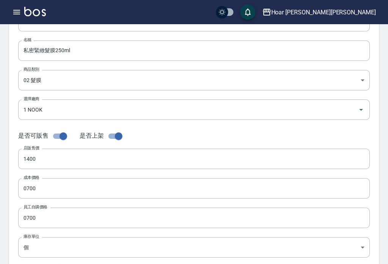
scroll to position [0, 0]
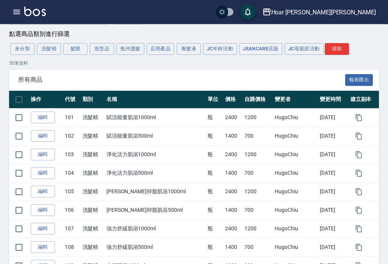
scroll to position [50, 0]
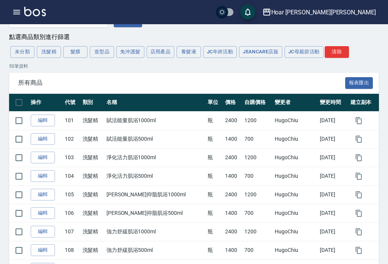
click at [77, 55] on button "髮膜" at bounding box center [75, 52] width 24 height 12
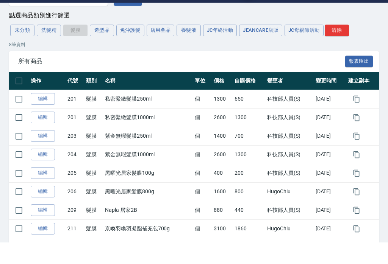
scroll to position [70, 0]
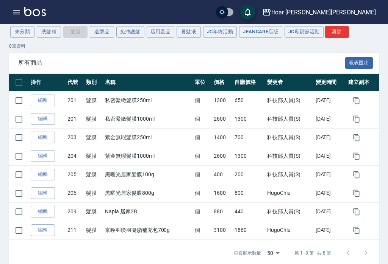
click at [45, 116] on link "編輯" at bounding box center [43, 119] width 24 height 12
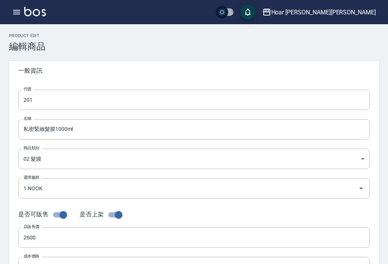
click at [49, 95] on input "201" at bounding box center [193, 100] width 351 height 20
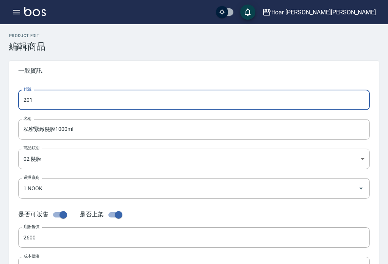
click at [48, 135] on input "私密緊緻髮膜1000ml" at bounding box center [193, 129] width 351 height 20
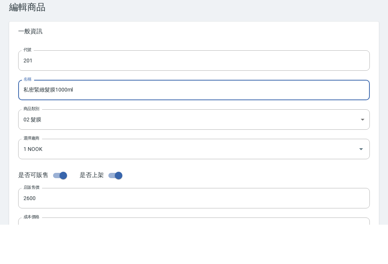
click at [56, 90] on input "201" at bounding box center [193, 100] width 351 height 20
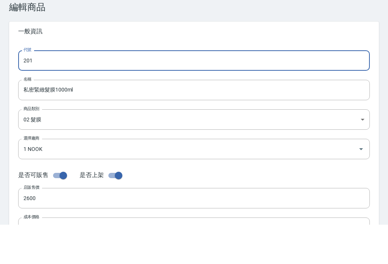
click at [62, 90] on input "201" at bounding box center [193, 100] width 351 height 20
click at [64, 90] on input "201" at bounding box center [193, 100] width 351 height 20
click at [58, 90] on input "201" at bounding box center [193, 100] width 351 height 20
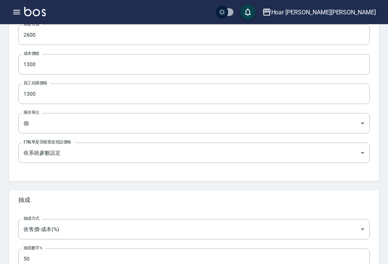
scroll to position [246, 0]
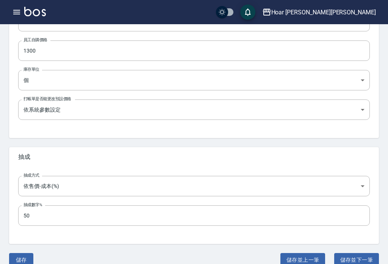
click at [17, 263] on button "儲存" at bounding box center [21, 260] width 24 height 14
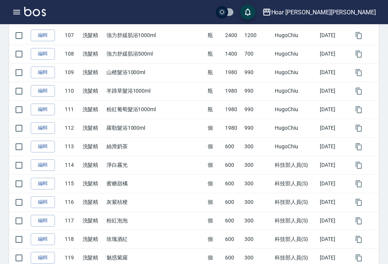
scroll to position [9, 0]
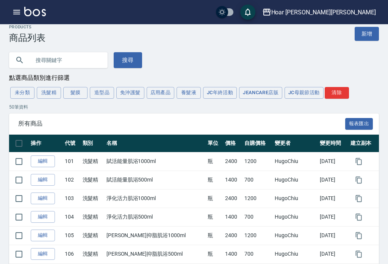
click at [70, 94] on button "髮膜" at bounding box center [75, 93] width 24 height 12
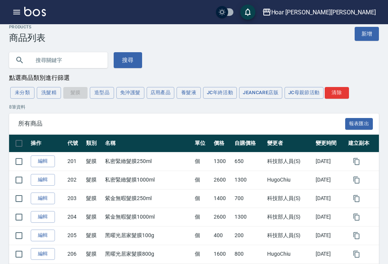
click at [39, 160] on link "編輯" at bounding box center [43, 162] width 24 height 12
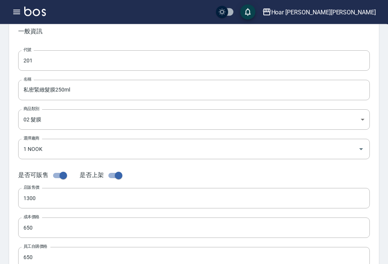
click at [51, 199] on input "1300" at bounding box center [193, 199] width 351 height 20
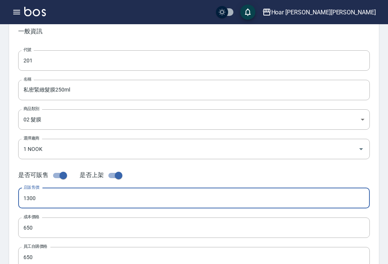
scroll to position [39, 0]
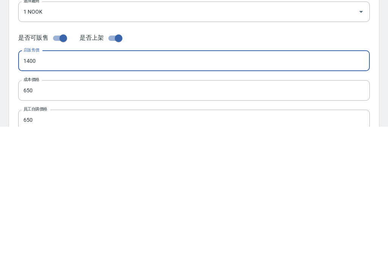
click at [47, 218] on input "650" at bounding box center [193, 228] width 351 height 20
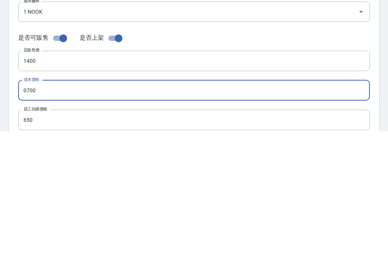
scroll to position [49, 0]
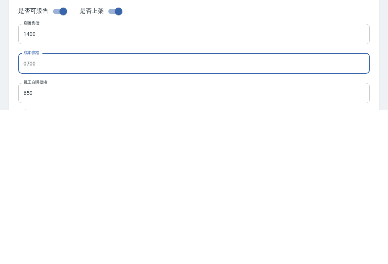
click at [347, 237] on input "650" at bounding box center [193, 247] width 351 height 20
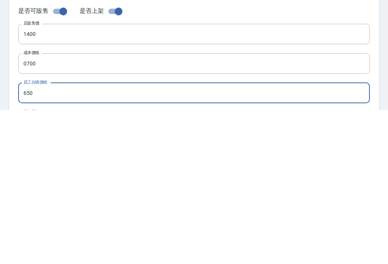
click at [325, 237] on input "650" at bounding box center [193, 247] width 351 height 20
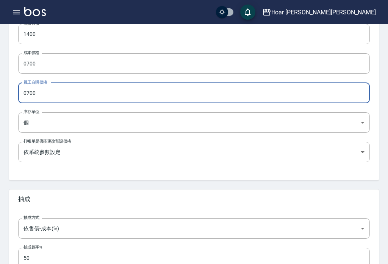
scroll to position [246, 0]
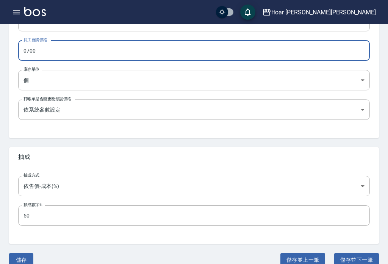
click at [20, 263] on button "儲存" at bounding box center [21, 260] width 24 height 14
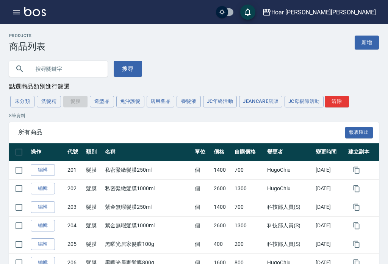
click at [78, 106] on div "未分類 洗髮精 髮膜 造型品 免沖護髮 店用產品 養髮液 JC年終活動 JeanCare店販 JC母親節活動 清除" at bounding box center [194, 102] width 370 height 14
click at [35, 189] on link "編輯" at bounding box center [43, 189] width 24 height 12
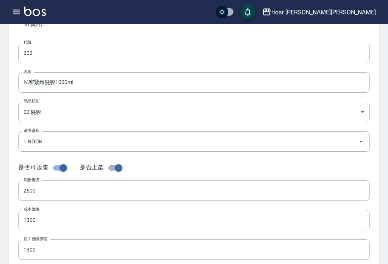
scroll to position [49, 0]
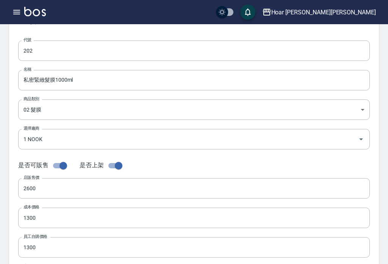
click at [48, 189] on input "2600" at bounding box center [193, 188] width 351 height 20
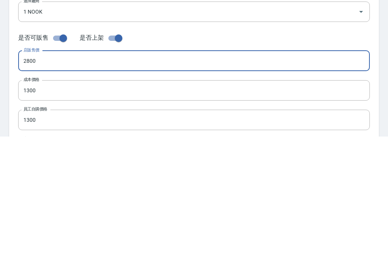
click at [51, 208] on input "1300" at bounding box center [193, 218] width 351 height 20
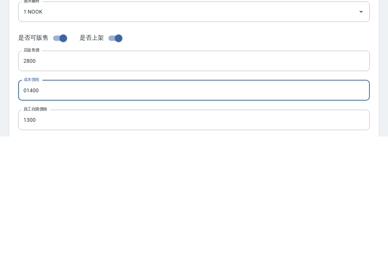
click at [54, 237] on input "1300" at bounding box center [193, 247] width 351 height 20
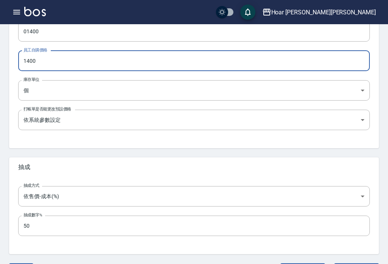
scroll to position [246, 0]
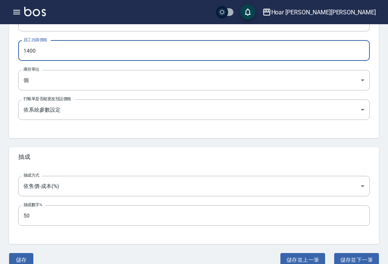
click at [19, 262] on button "儲存" at bounding box center [21, 260] width 24 height 14
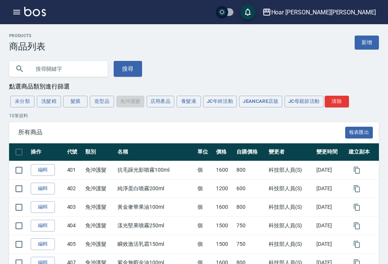
click at [42, 171] on link "編輯" at bounding box center [43, 170] width 24 height 12
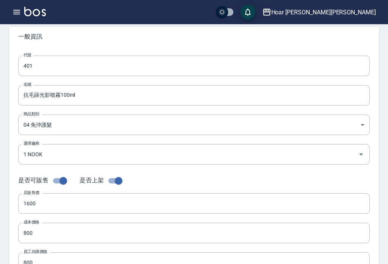
click at [53, 202] on input "1600" at bounding box center [193, 203] width 351 height 20
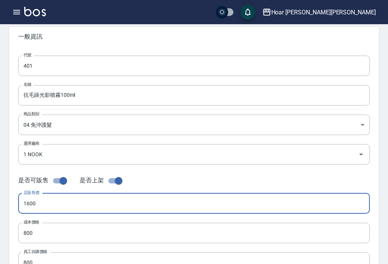
scroll to position [34, 0]
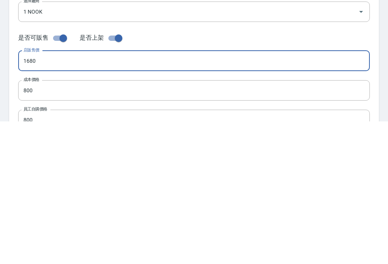
click at [44, 223] on input "800" at bounding box center [193, 233] width 351 height 20
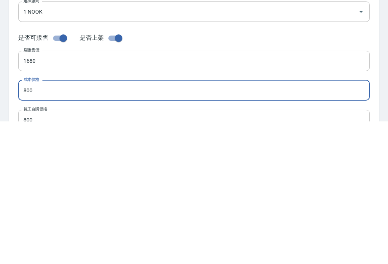
click at [59, 223] on input "800" at bounding box center [193, 233] width 351 height 20
click at [58, 253] on input "800" at bounding box center [193, 263] width 351 height 20
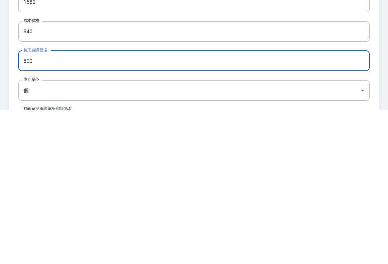
click at [54, 205] on input "800" at bounding box center [193, 215] width 351 height 20
click at [55, 205] on input "800" at bounding box center [193, 215] width 351 height 20
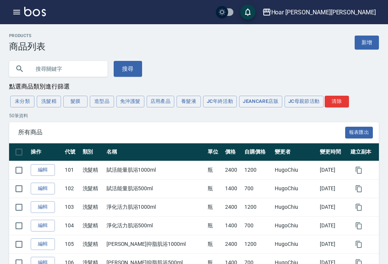
click at [124, 100] on button "免沖護髮" at bounding box center [130, 102] width 28 height 12
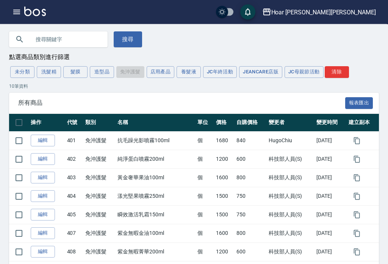
scroll to position [34, 0]
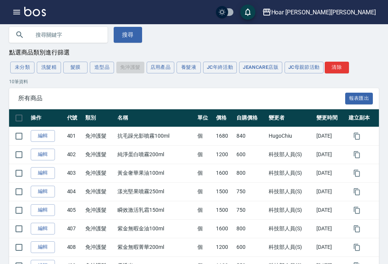
click at [39, 174] on link "編輯" at bounding box center [43, 173] width 24 height 12
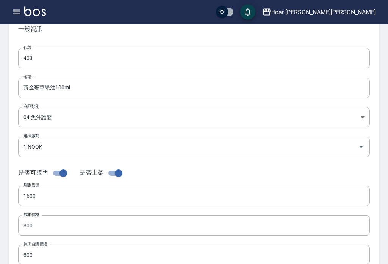
scroll to position [42, 0]
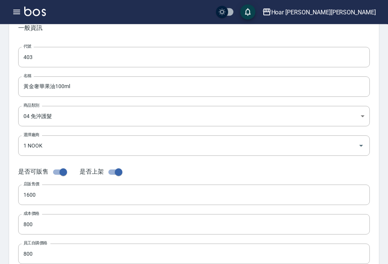
click at [55, 196] on input "1600" at bounding box center [193, 195] width 351 height 20
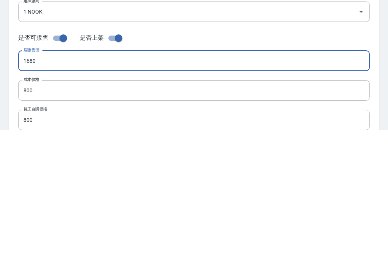
click at [57, 215] on input "800" at bounding box center [193, 225] width 351 height 20
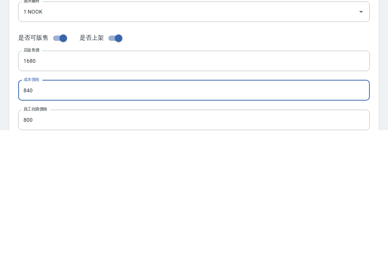
click at [58, 244] on input "800" at bounding box center [193, 254] width 351 height 20
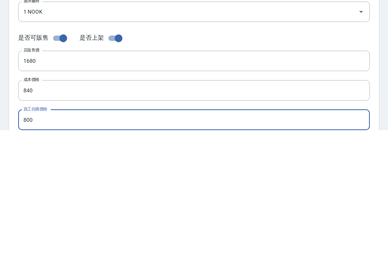
scroll to position [81, 0]
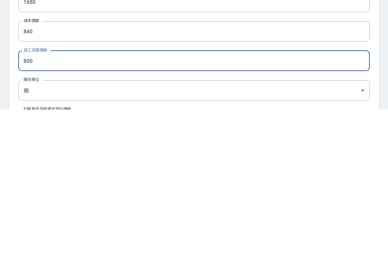
click at [47, 205] on input "800" at bounding box center [193, 215] width 351 height 20
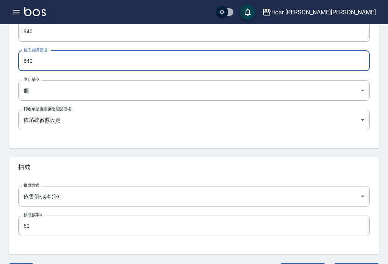
scroll to position [246, 0]
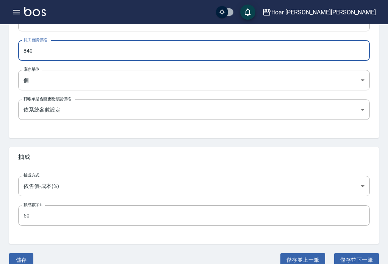
click at [16, 260] on button "儲存" at bounding box center [21, 260] width 24 height 14
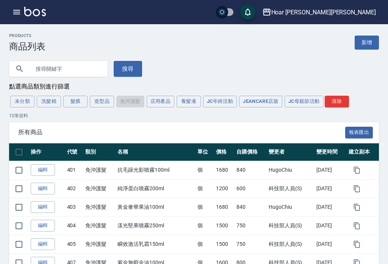
click at [41, 227] on link "編輯" at bounding box center [43, 226] width 24 height 12
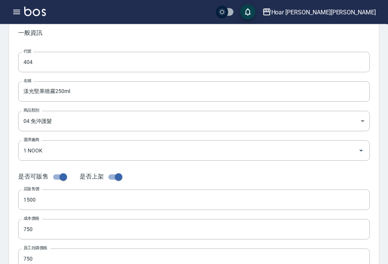
click at [50, 200] on input "1500" at bounding box center [193, 200] width 351 height 20
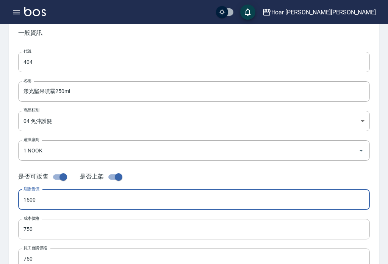
scroll to position [37, 0]
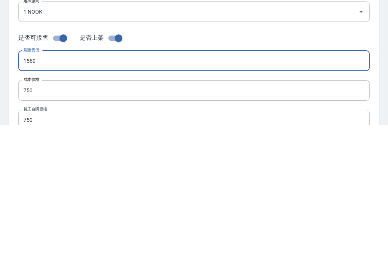
click at [40, 220] on input "750" at bounding box center [193, 230] width 351 height 20
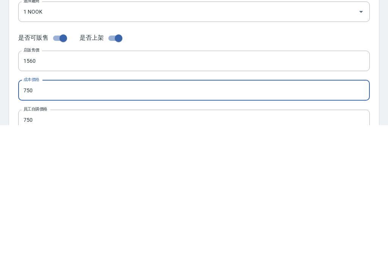
click at [47, 220] on input "750" at bounding box center [193, 230] width 351 height 20
click at [57, 220] on input "750" at bounding box center [193, 230] width 351 height 20
click at [59, 249] on input "750" at bounding box center [193, 259] width 351 height 20
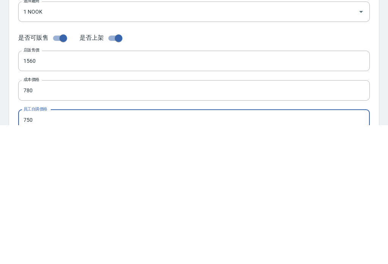
scroll to position [81, 0]
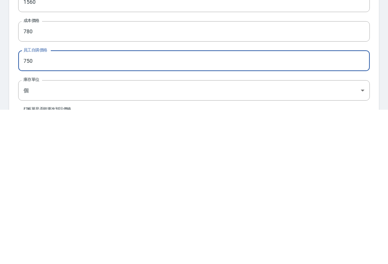
click at [47, 205] on input "750" at bounding box center [193, 215] width 351 height 20
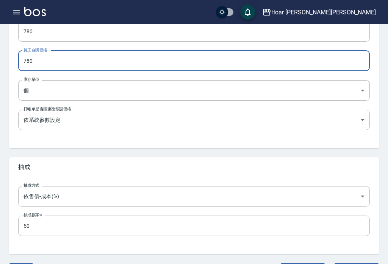
scroll to position [246, 0]
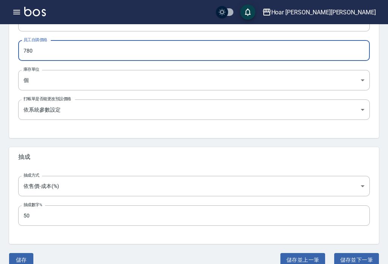
click at [20, 259] on button "儲存" at bounding box center [21, 260] width 24 height 14
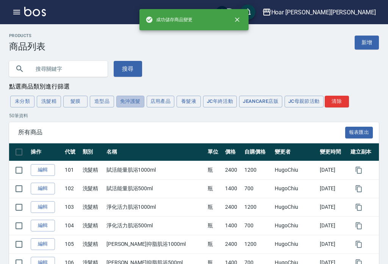
click at [130, 104] on button "免沖護髮" at bounding box center [130, 102] width 28 height 12
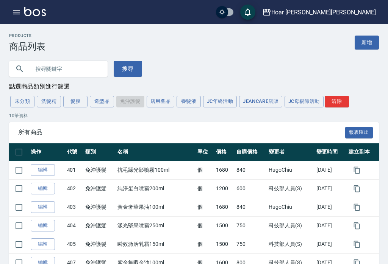
click at [128, 105] on div "未分類 洗髮精 髮膜 造型品 免沖護髮 店用產品 養髮液 JC年終活動 JeanCare店販 JC母親節活動 清除" at bounding box center [194, 102] width 370 height 14
click at [40, 186] on link "編輯" at bounding box center [43, 189] width 24 height 12
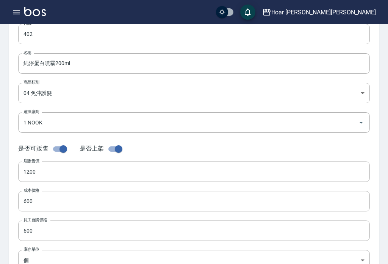
scroll to position [75, 0]
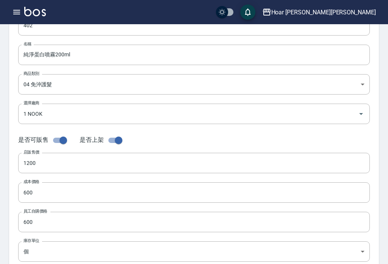
click at [55, 157] on input "1200" at bounding box center [193, 163] width 351 height 20
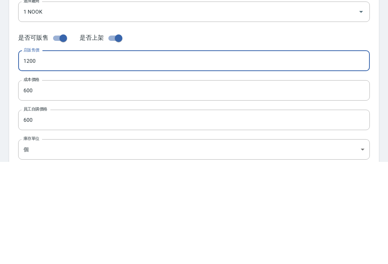
click at [59, 153] on input "1200" at bounding box center [193, 163] width 351 height 20
click at [57, 182] on input "600" at bounding box center [193, 192] width 351 height 20
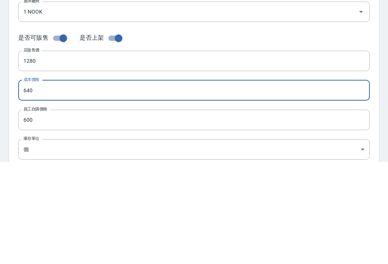
click at [68, 212] on input "600" at bounding box center [193, 222] width 351 height 20
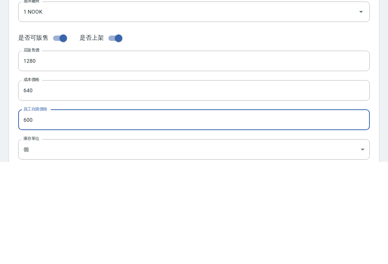
scroll to position [81, 0]
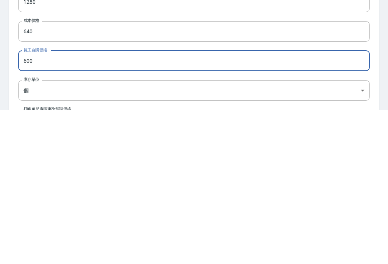
click at [53, 205] on input "600" at bounding box center [193, 215] width 351 height 20
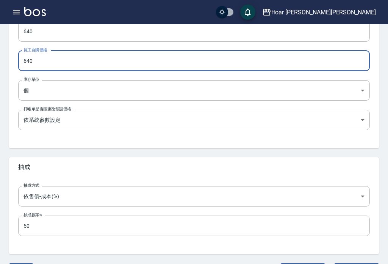
scroll to position [246, 0]
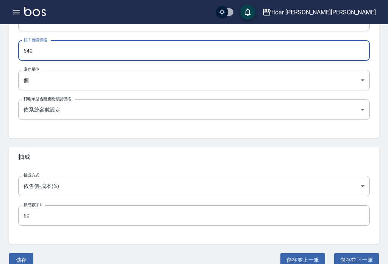
click at [18, 259] on button "儲存" at bounding box center [21, 260] width 24 height 14
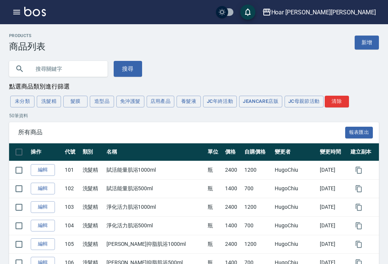
click at [75, 100] on button "髮膜" at bounding box center [75, 102] width 24 height 12
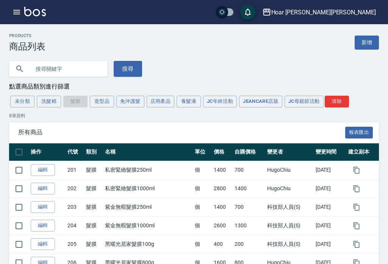
click at [41, 225] on link "編輯" at bounding box center [43, 226] width 24 height 12
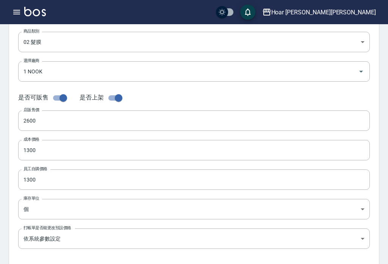
scroll to position [117, 0]
click at [57, 118] on input "2600" at bounding box center [193, 120] width 351 height 20
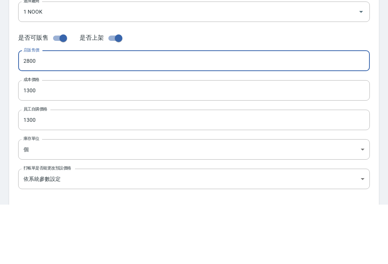
click at [56, 140] on input "1300" at bounding box center [193, 150] width 351 height 20
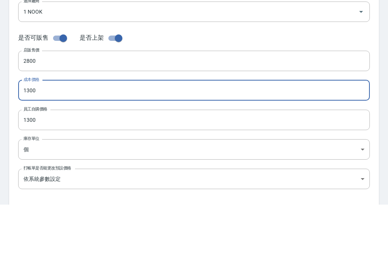
click at [64, 140] on input "1300" at bounding box center [193, 150] width 351 height 20
click at [68, 140] on input "1300" at bounding box center [193, 150] width 351 height 20
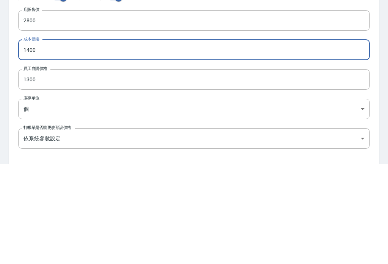
click at [53, 169] on input "1300" at bounding box center [193, 179] width 351 height 20
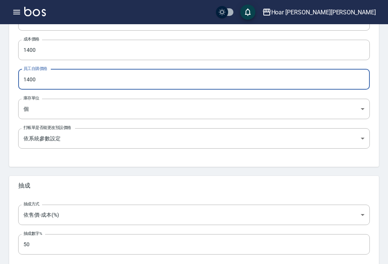
scroll to position [246, 0]
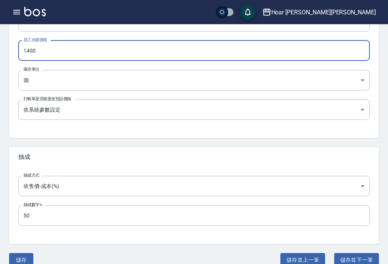
click at [18, 261] on button "儲存" at bounding box center [21, 260] width 24 height 14
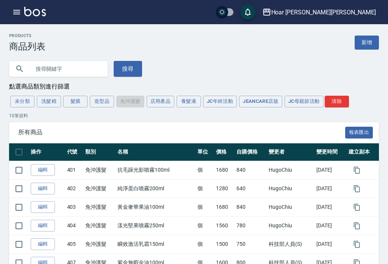
click at [38, 263] on link "編輯" at bounding box center [43, 263] width 24 height 12
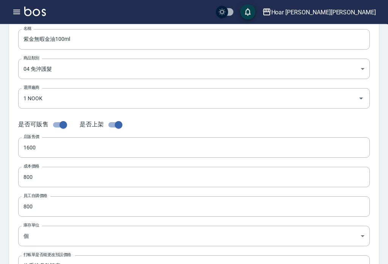
scroll to position [92, 0]
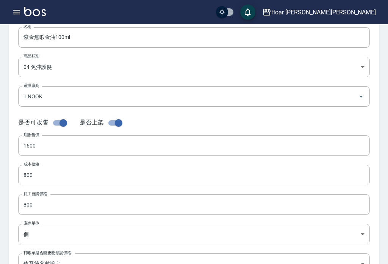
click at [59, 145] on input "1600" at bounding box center [193, 146] width 351 height 20
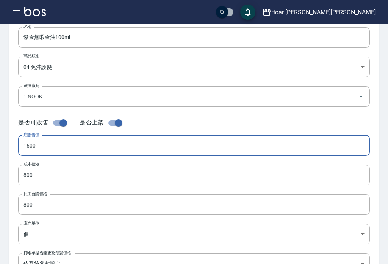
scroll to position [92, 0]
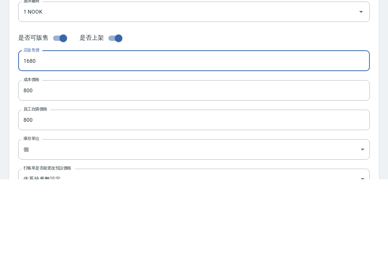
click at [54, 165] on input "800" at bounding box center [193, 175] width 351 height 20
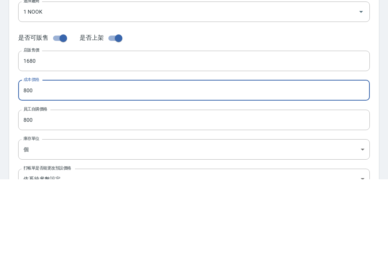
click at [61, 165] on input "800" at bounding box center [193, 175] width 351 height 20
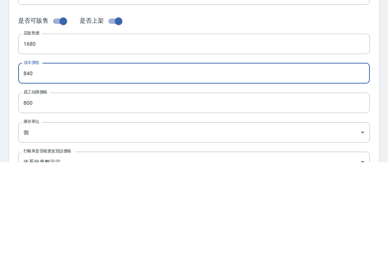
click at [90, 195] on input "800" at bounding box center [193, 205] width 351 height 20
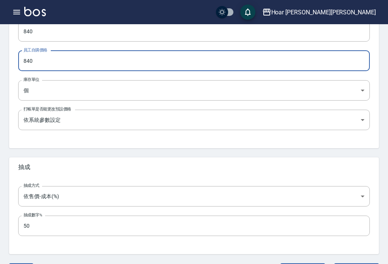
scroll to position [246, 0]
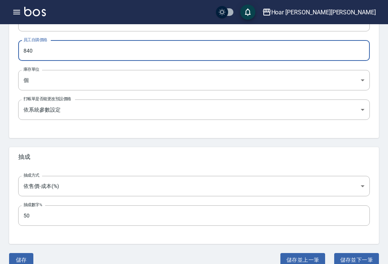
click at [11, 262] on button "儲存" at bounding box center [21, 260] width 24 height 14
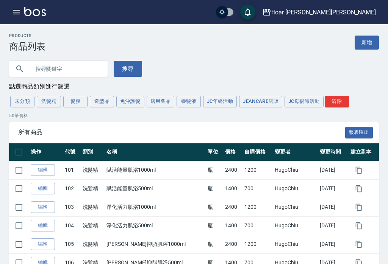
click at [128, 99] on button "免沖護髮" at bounding box center [130, 102] width 28 height 12
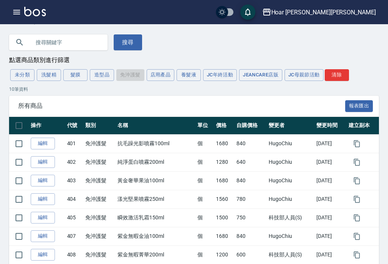
scroll to position [29, 0]
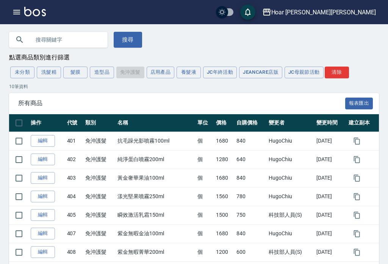
click at [39, 253] on link "編輯" at bounding box center [43, 252] width 24 height 12
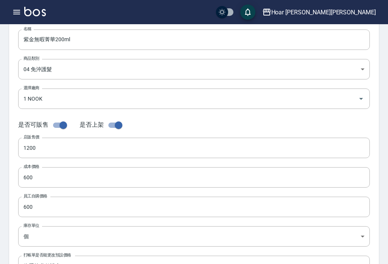
scroll to position [94, 0]
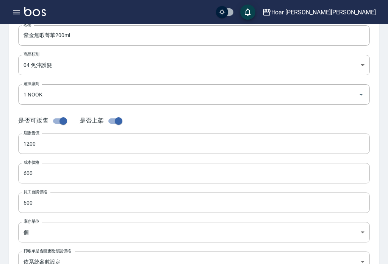
click at [61, 143] on input "1200" at bounding box center [193, 144] width 351 height 20
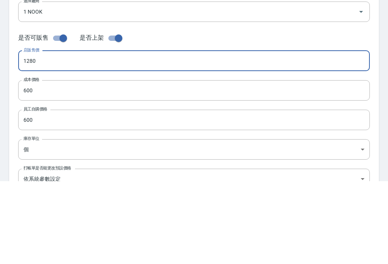
click at [59, 163] on input "600" at bounding box center [193, 173] width 351 height 20
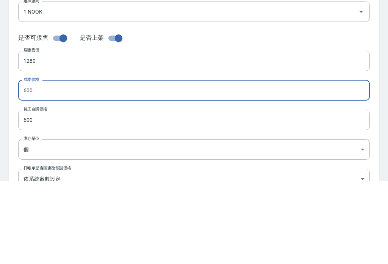
click at [75, 163] on input "600" at bounding box center [193, 173] width 351 height 20
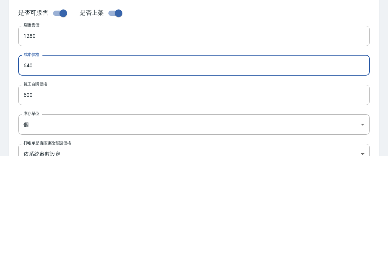
click at [72, 193] on input "600" at bounding box center [193, 203] width 351 height 20
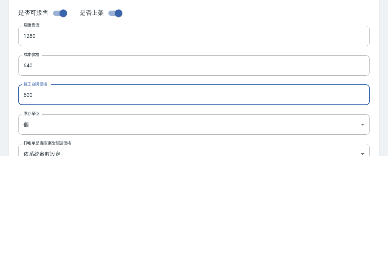
click at [76, 193] on input "600" at bounding box center [193, 203] width 351 height 20
click at [82, 193] on input "600" at bounding box center [193, 203] width 351 height 20
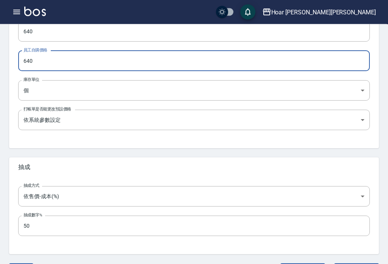
scroll to position [246, 0]
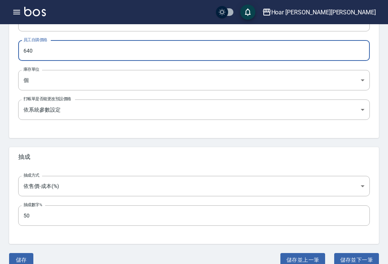
click at [15, 261] on button "儲存" at bounding box center [21, 260] width 24 height 14
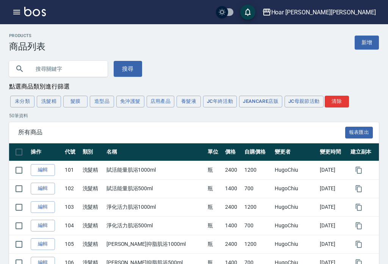
click at [100, 100] on button "造型品" at bounding box center [102, 102] width 24 height 12
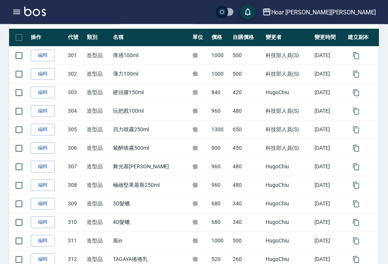
scroll to position [115, 0]
click at [44, 167] on link "編輯" at bounding box center [43, 167] width 24 height 12
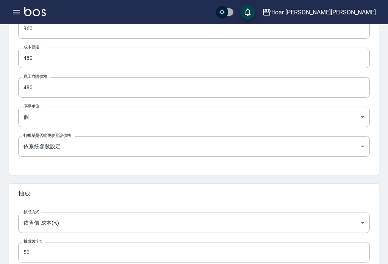
scroll to position [246, 0]
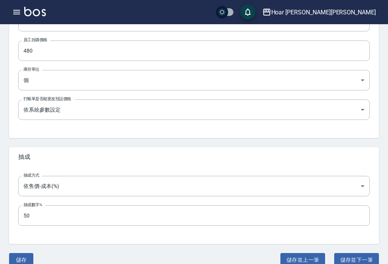
click at [16, 260] on button "儲存" at bounding box center [21, 260] width 24 height 14
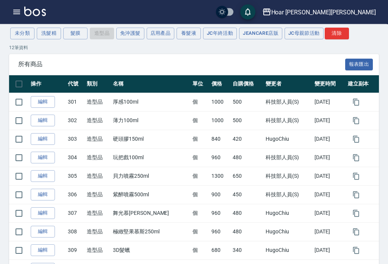
scroll to position [68, 0]
click at [44, 196] on link "編輯" at bounding box center [43, 195] width 24 height 12
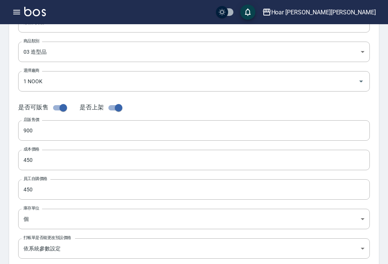
scroll to position [106, 0]
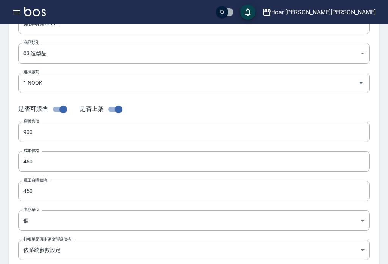
click at [231, 129] on input "900" at bounding box center [193, 132] width 351 height 20
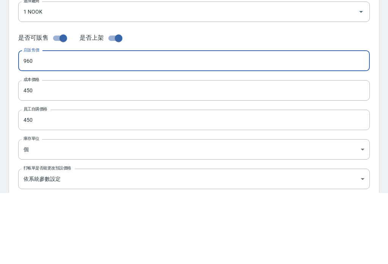
click at [50, 151] on input "450" at bounding box center [193, 161] width 351 height 20
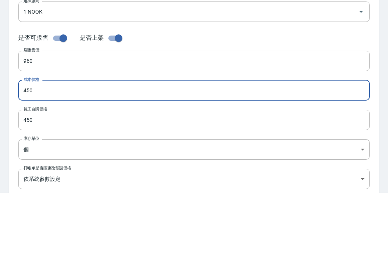
click at [52, 151] on input "450" at bounding box center [193, 161] width 351 height 20
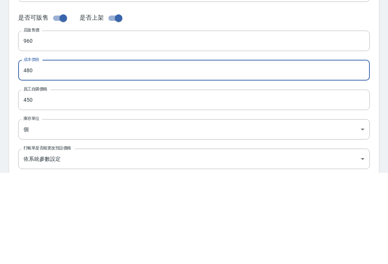
click at [329, 181] on input "450" at bounding box center [193, 191] width 351 height 20
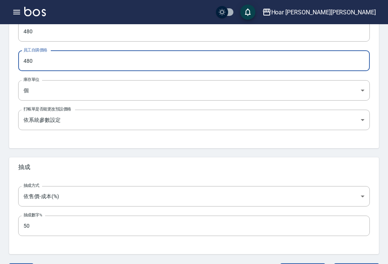
scroll to position [246, 0]
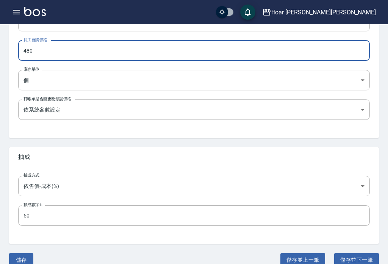
click at [14, 262] on button "儲存" at bounding box center [21, 260] width 24 height 14
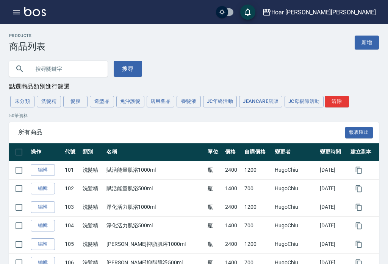
click at [17, 10] on icon "button" at bounding box center [16, 12] width 7 height 5
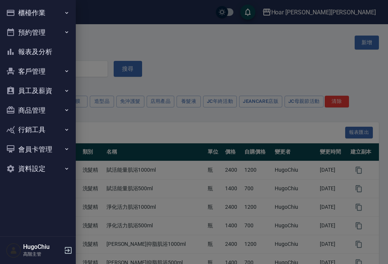
click at [69, 254] on icon "button" at bounding box center [68, 250] width 7 height 7
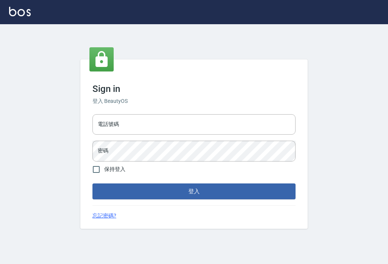
click at [101, 128] on div "電話號碼 電話號碼" at bounding box center [193, 124] width 203 height 20
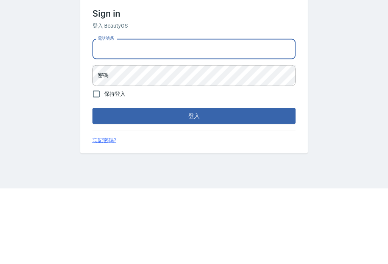
type input "-"
type input "0423014488"
click at [105, 141] on div "密碼 密碼" at bounding box center [193, 151] width 203 height 20
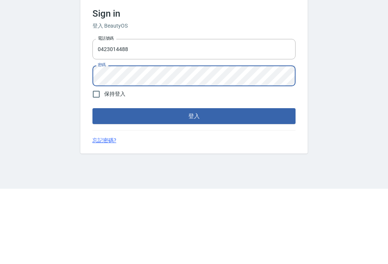
click at [94, 162] on input "保持登入" at bounding box center [96, 170] width 16 height 16
checkbox input "true"
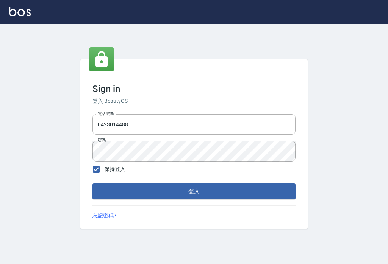
click at [109, 185] on button "登入" at bounding box center [193, 192] width 203 height 16
